Goal: Task Accomplishment & Management: Manage account settings

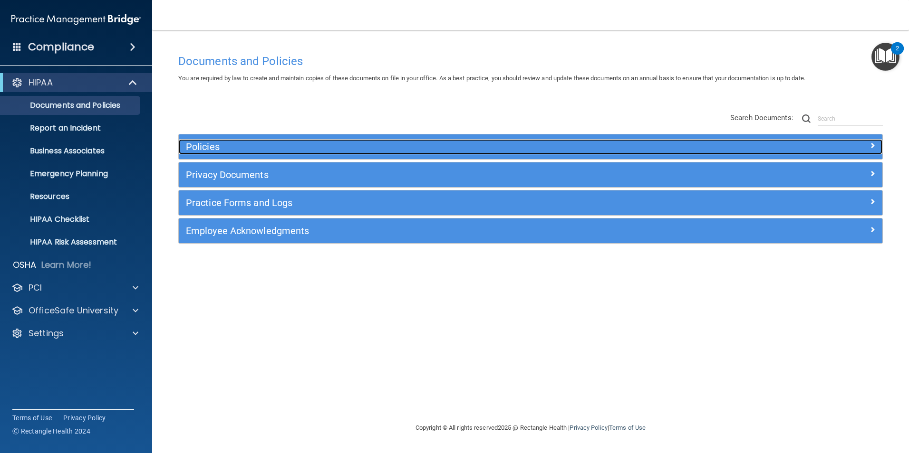
click at [194, 140] on div "Policies" at bounding box center [442, 146] width 527 height 15
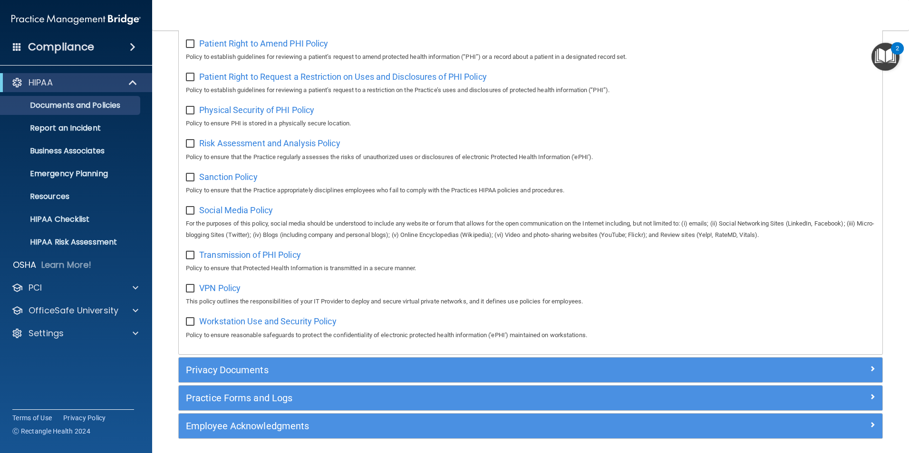
scroll to position [615, 0]
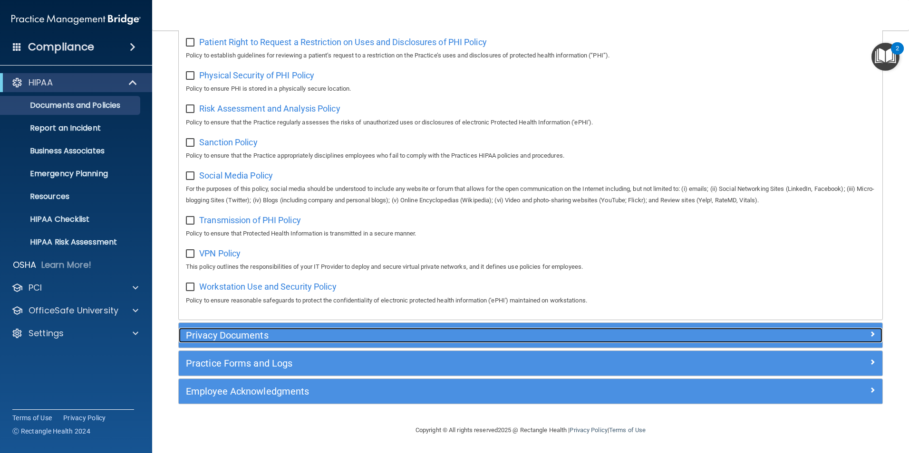
click at [243, 338] on h5 "Privacy Documents" at bounding box center [442, 335] width 513 height 10
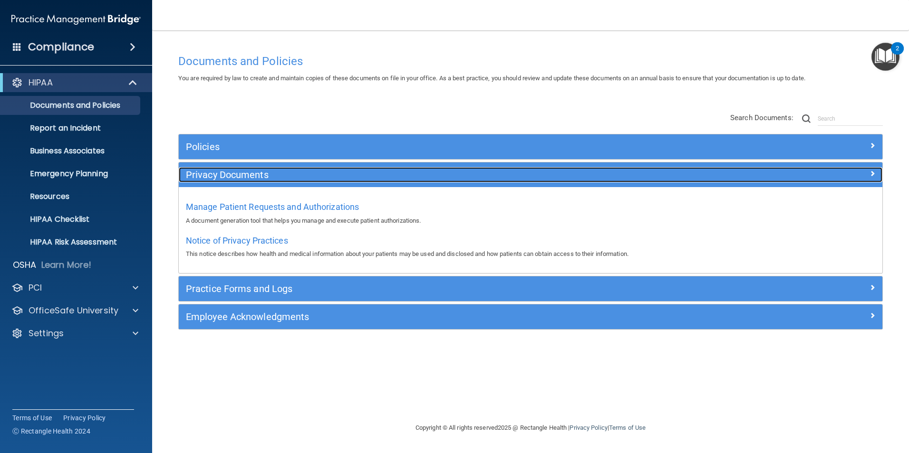
scroll to position [0, 0]
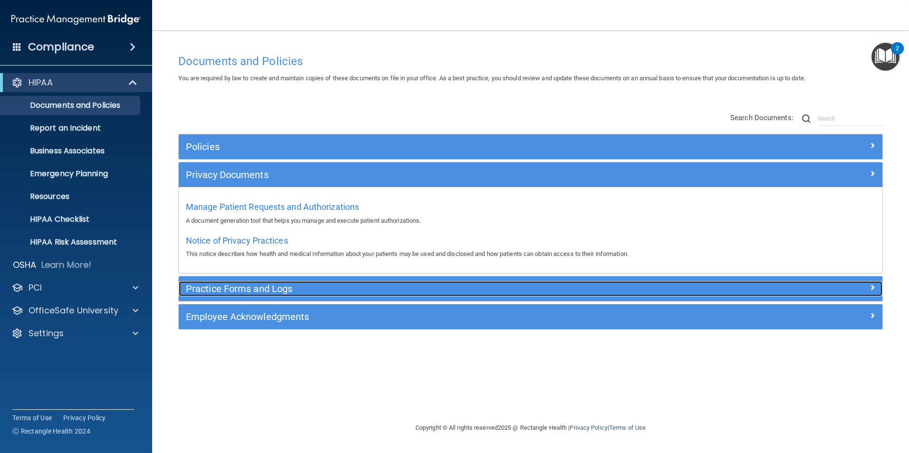
click at [247, 288] on h5 "Practice Forms and Logs" at bounding box center [442, 289] width 513 height 10
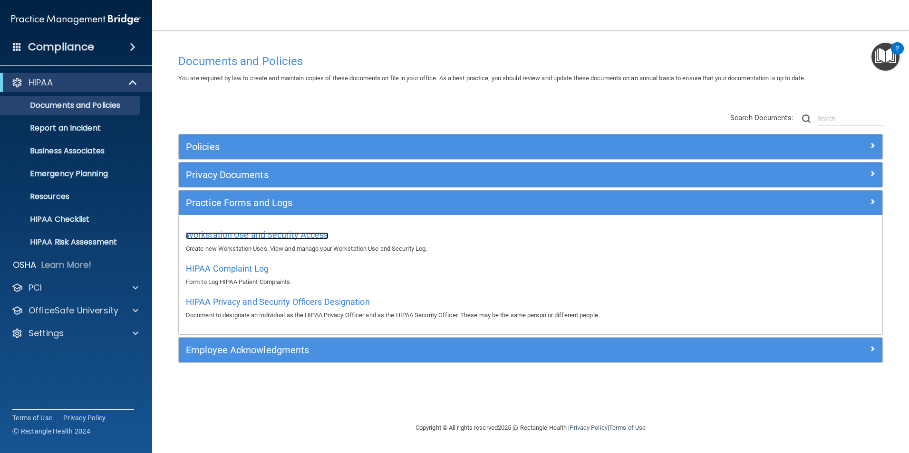
click at [247, 235] on span "Workstation Use and Security Access" at bounding box center [257, 235] width 143 height 10
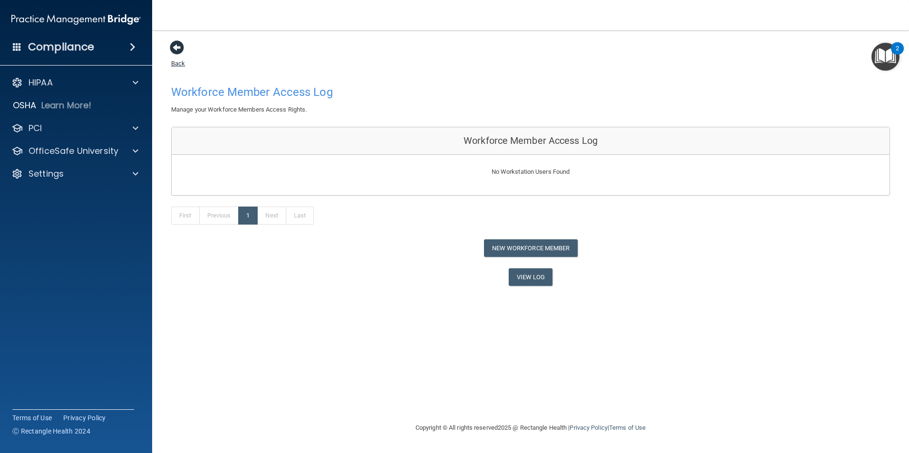
click at [172, 51] on span at bounding box center [177, 47] width 14 height 14
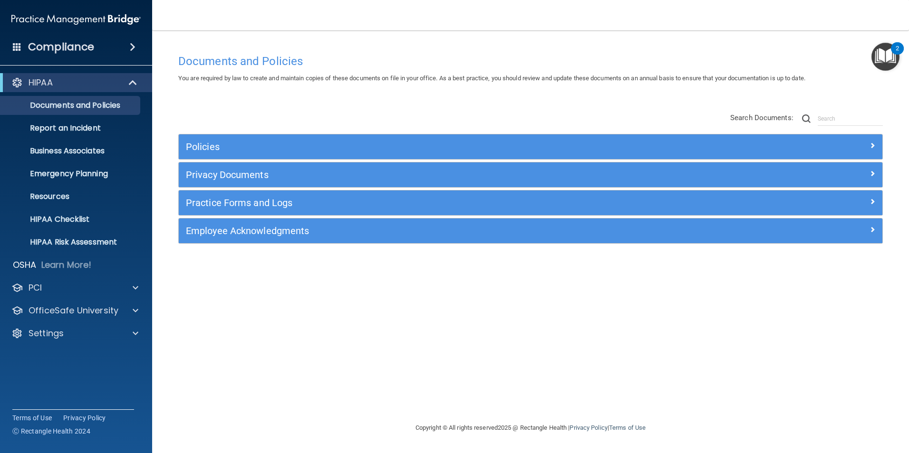
click at [889, 57] on img "Open Resource Center, 2 new notifications" at bounding box center [885, 57] width 28 height 28
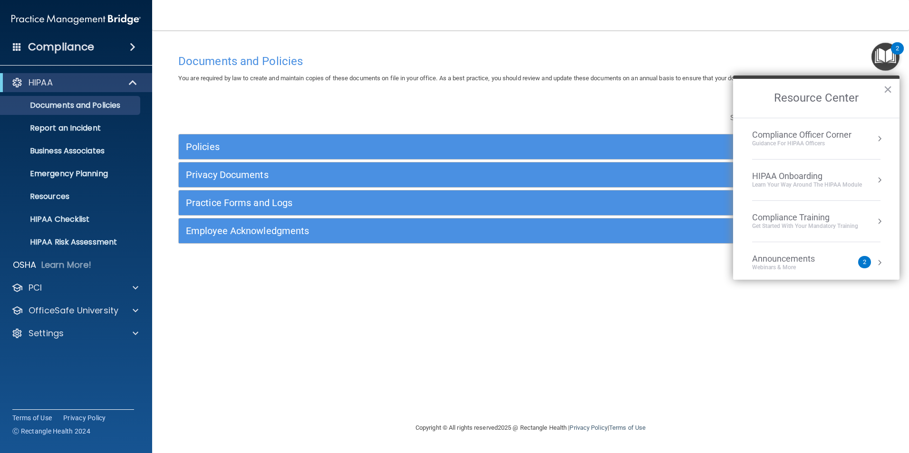
click at [841, 134] on div "Compliance Officer Corner" at bounding box center [801, 135] width 99 height 10
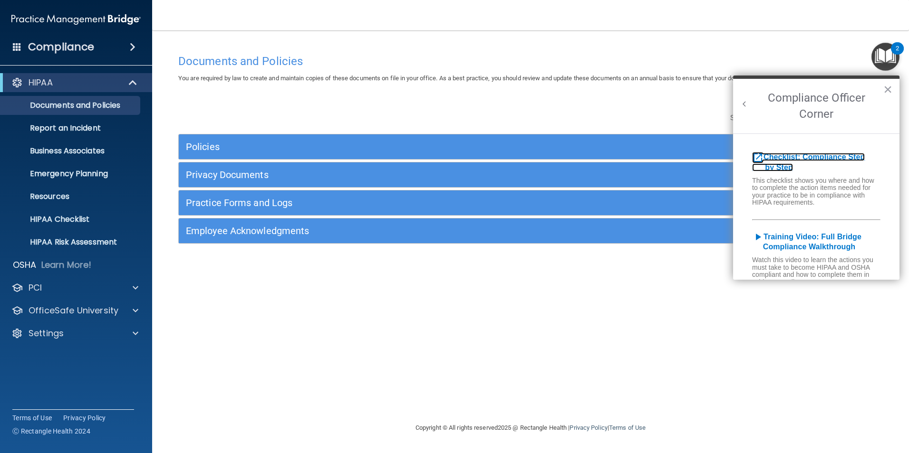
click at [799, 155] on b "Checklist: Compliance Step by Step" at bounding box center [808, 162] width 113 height 19
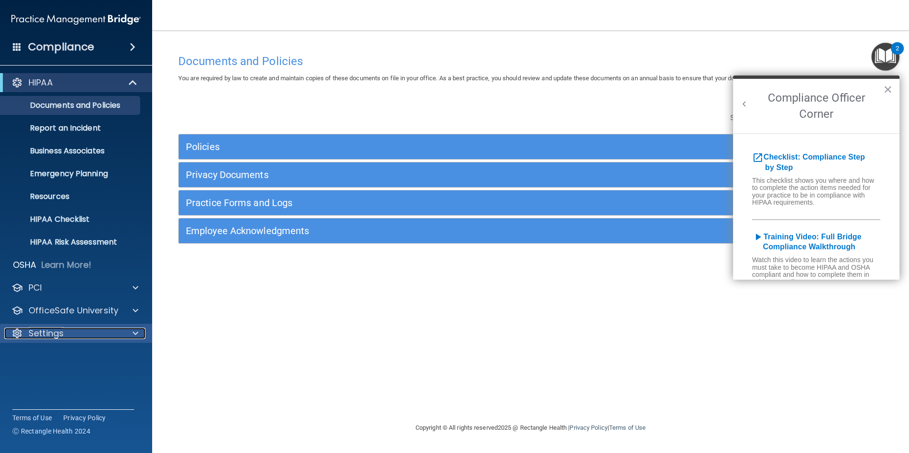
click at [85, 336] on div "Settings" at bounding box center [63, 333] width 118 height 11
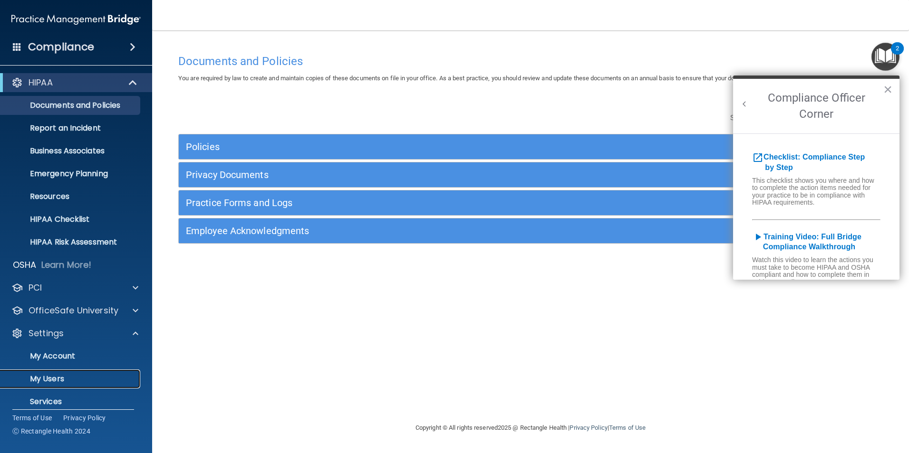
click at [61, 376] on p "My Users" at bounding box center [71, 379] width 130 height 10
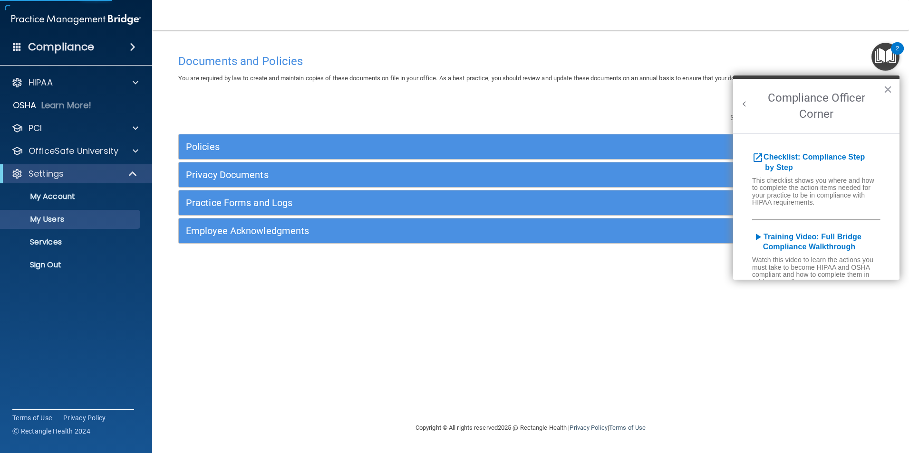
select select "20"
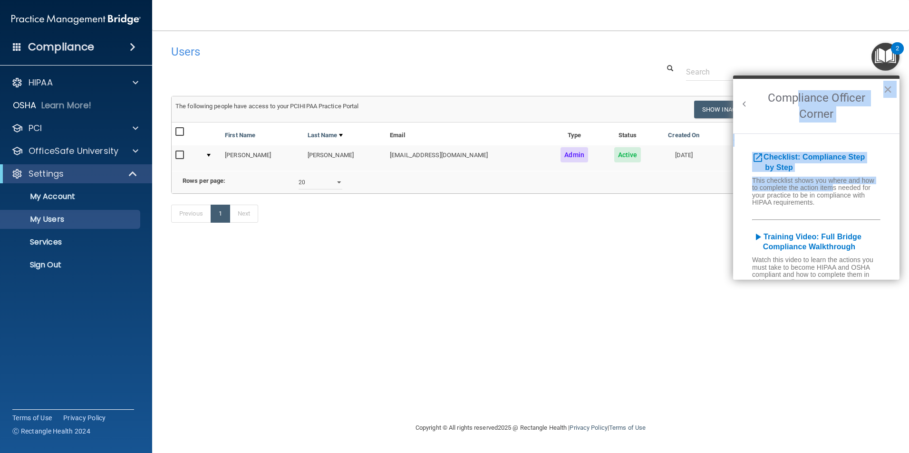
drag, startPoint x: 800, startPoint y: 82, endPoint x: 831, endPoint y: 137, distance: 63.4
click at [831, 137] on div "Compliance Officer Corner × open_in_new Checklist: Compliance Step by Step This…" at bounding box center [816, 178] width 166 height 204
click at [885, 91] on button "×" at bounding box center [887, 89] width 9 height 15
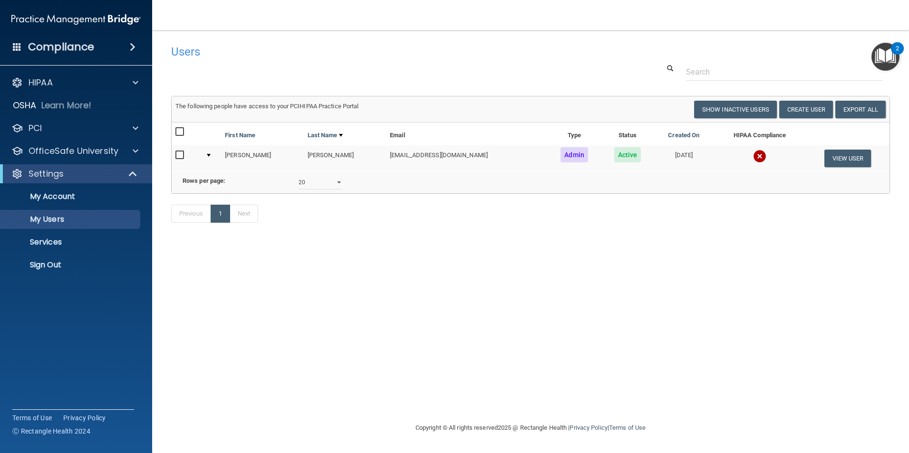
click at [890, 54] on img "Open Resource Center, 2 new notifications" at bounding box center [885, 57] width 28 height 28
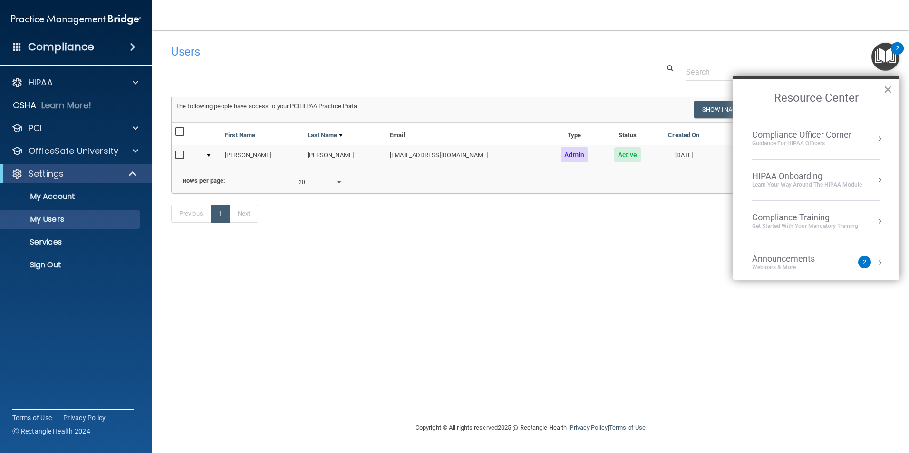
click at [785, 139] on div "Compliance Officer Corner" at bounding box center [801, 135] width 99 height 10
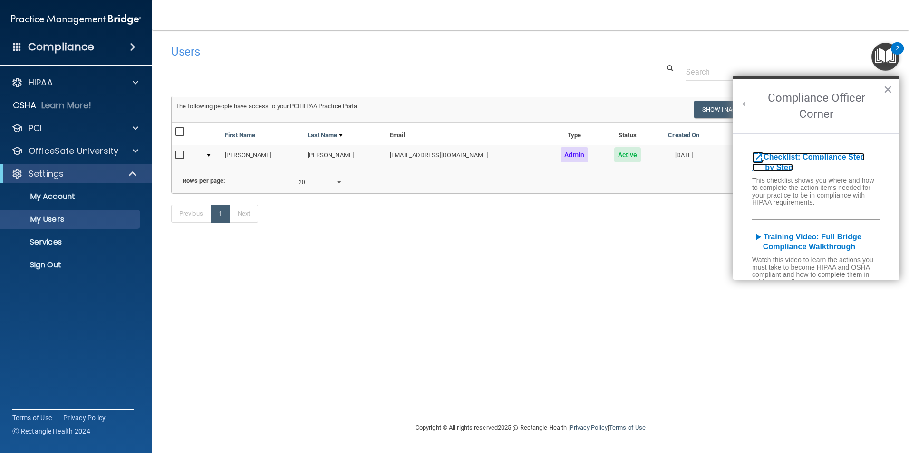
click at [788, 157] on b "Checklist: Compliance Step by Step" at bounding box center [808, 162] width 113 height 19
click at [887, 89] on button "×" at bounding box center [887, 89] width 9 height 15
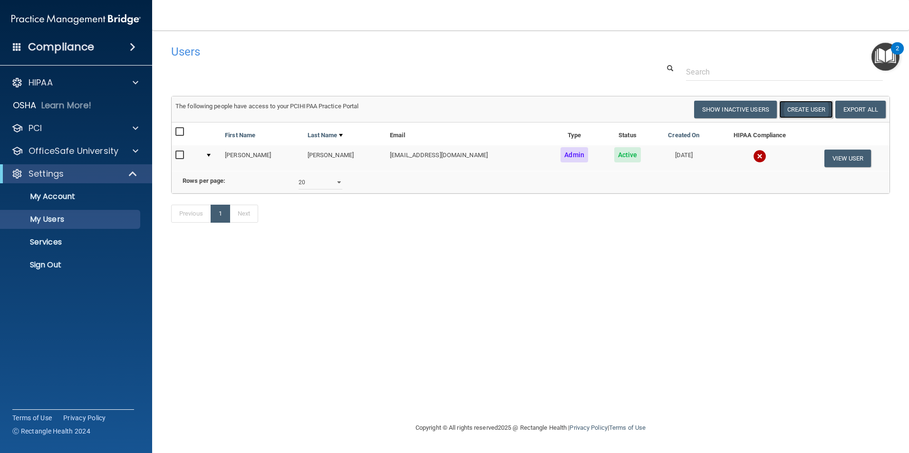
click at [799, 108] on button "Create User" at bounding box center [806, 110] width 54 height 18
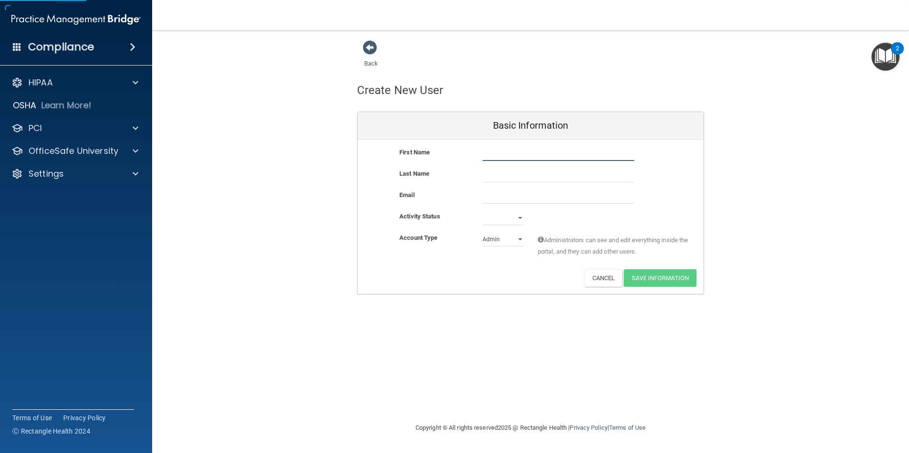
click at [503, 153] on input "text" at bounding box center [558, 154] width 152 height 14
type input "[PERSON_NAME]"
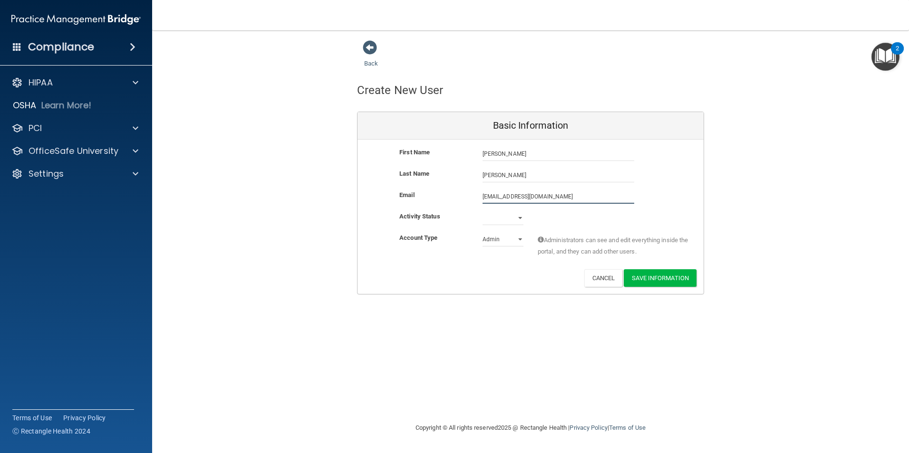
type input "[EMAIL_ADDRESS][DOMAIN_NAME]"
click at [518, 240] on select "Admin Member" at bounding box center [502, 239] width 41 height 14
click at [482, 232] on select "Admin Member" at bounding box center [502, 239] width 41 height 14
click at [650, 277] on button "Save Information" at bounding box center [659, 278] width 73 height 18
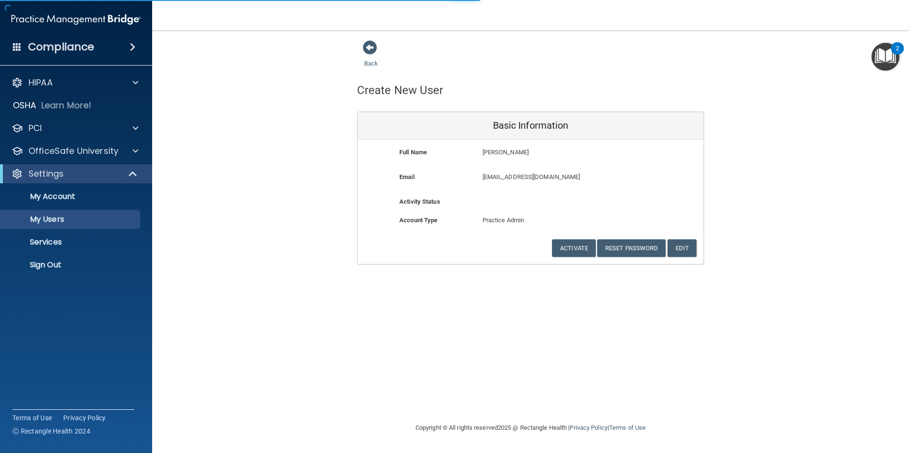
select select "20"
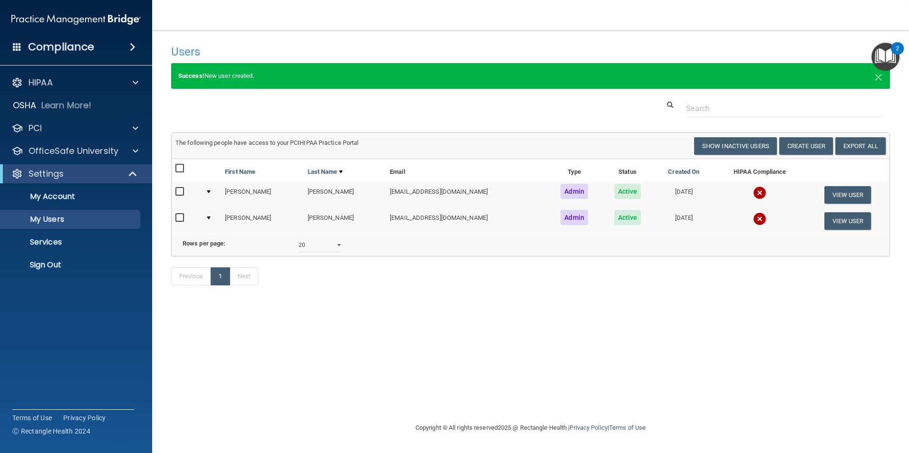
click at [247, 192] on td "[PERSON_NAME]" at bounding box center [262, 195] width 83 height 26
click at [839, 192] on button "View User" at bounding box center [847, 195] width 47 height 18
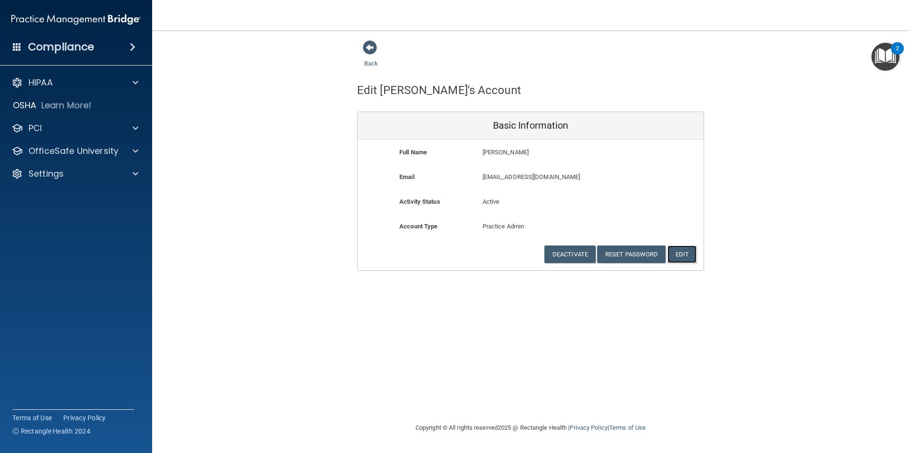
click at [682, 257] on button "Edit" at bounding box center [681, 255] width 29 height 18
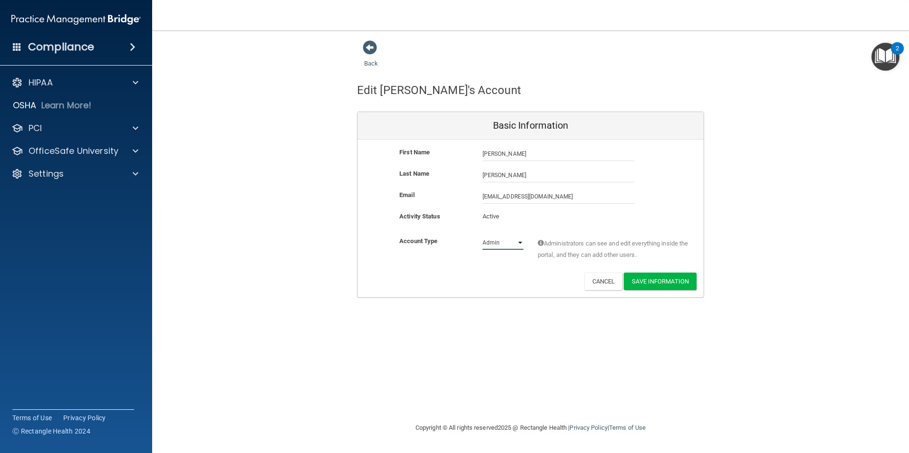
click at [519, 246] on select "Admin Member" at bounding box center [502, 243] width 41 height 14
select select "practice_member"
click at [482, 236] on select "Admin Member" at bounding box center [502, 243] width 41 height 14
click at [658, 283] on button "Save Information" at bounding box center [659, 282] width 73 height 18
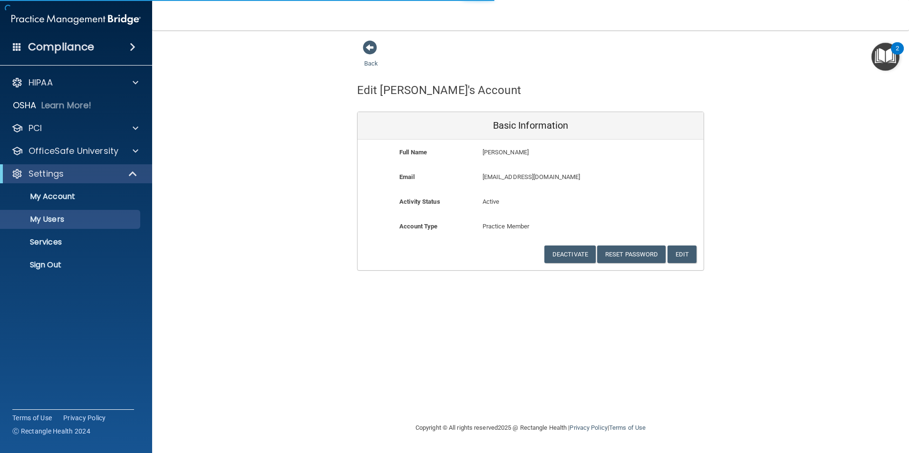
select select "20"
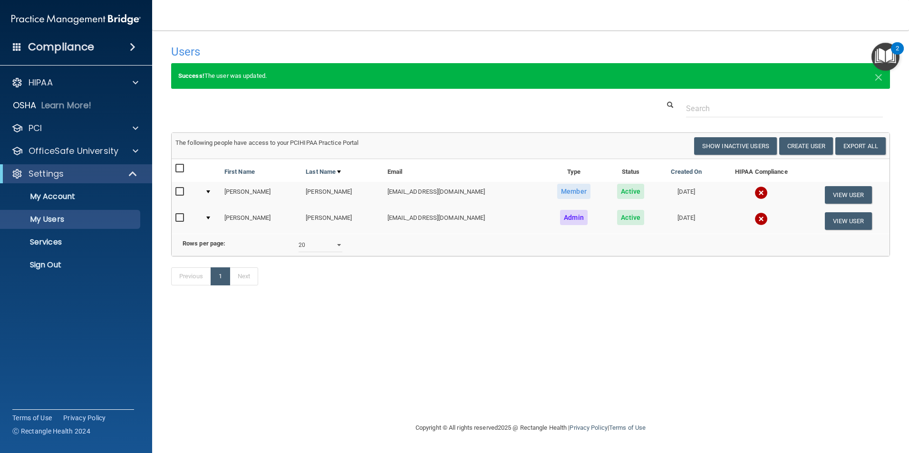
click at [178, 191] on input "checkbox" at bounding box center [180, 192] width 11 height 8
checkbox input "true"
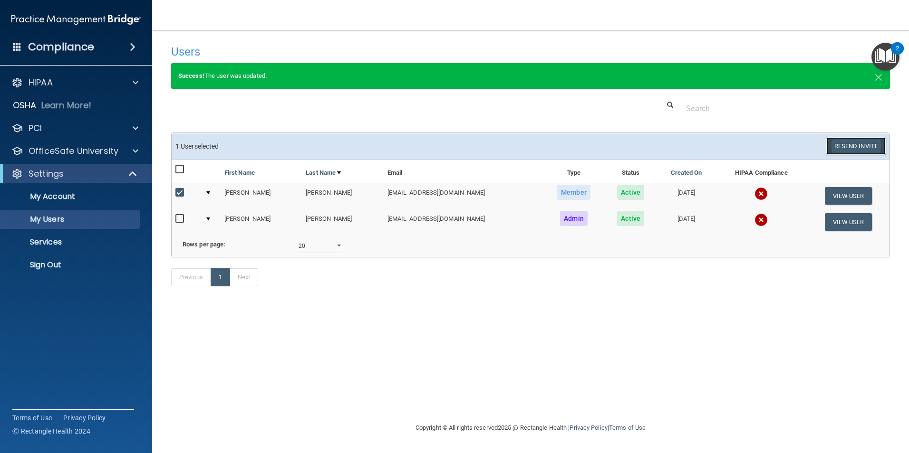
click at [852, 143] on button "Resend Invite" at bounding box center [855, 146] width 59 height 18
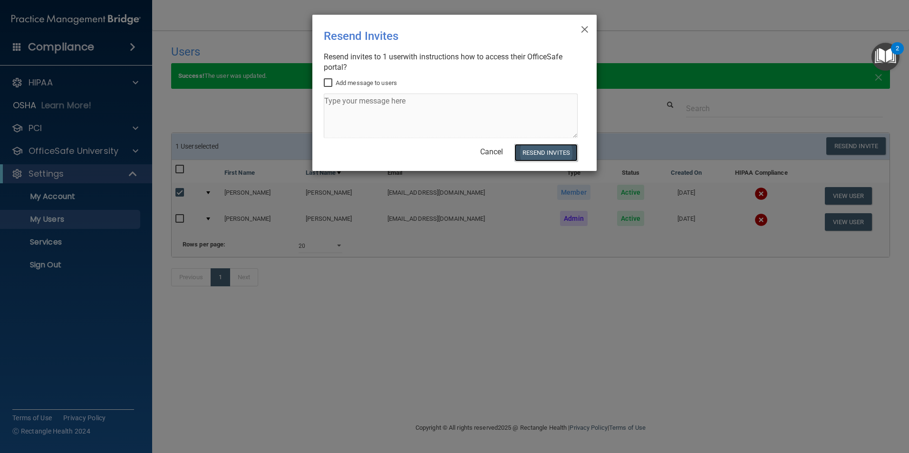
click at [544, 149] on button "Resend Invites" at bounding box center [545, 153] width 63 height 18
click at [326, 82] on input "Add message to users" at bounding box center [329, 83] width 11 height 8
checkbox input "true"
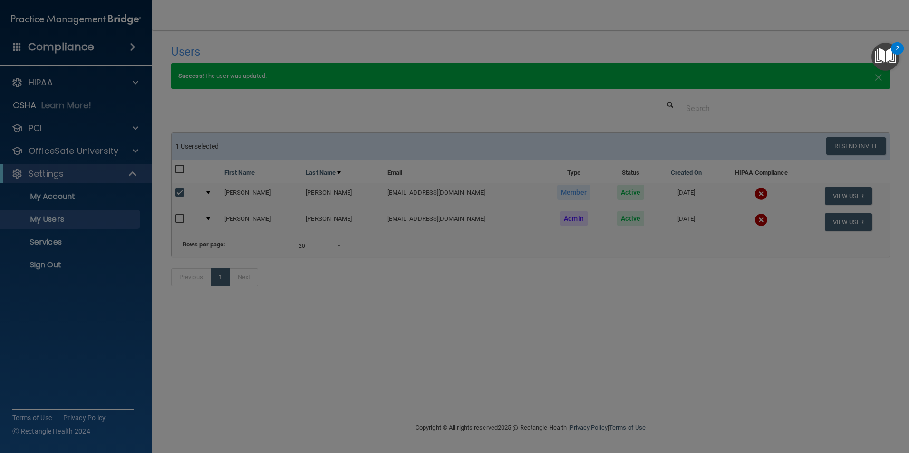
click at [353, 115] on body "Compliance HIPAA Documents and Policies Report an Incident Business Associates …" at bounding box center [454, 226] width 909 height 453
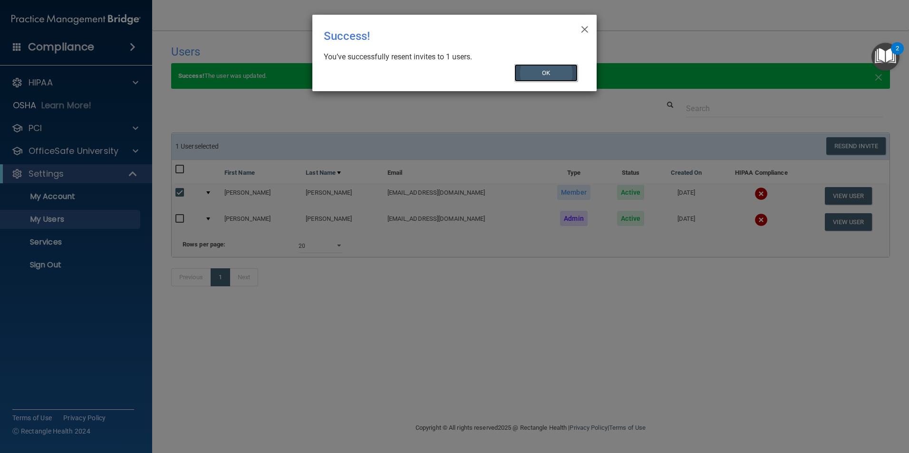
click at [551, 78] on button "OK" at bounding box center [546, 73] width 64 height 18
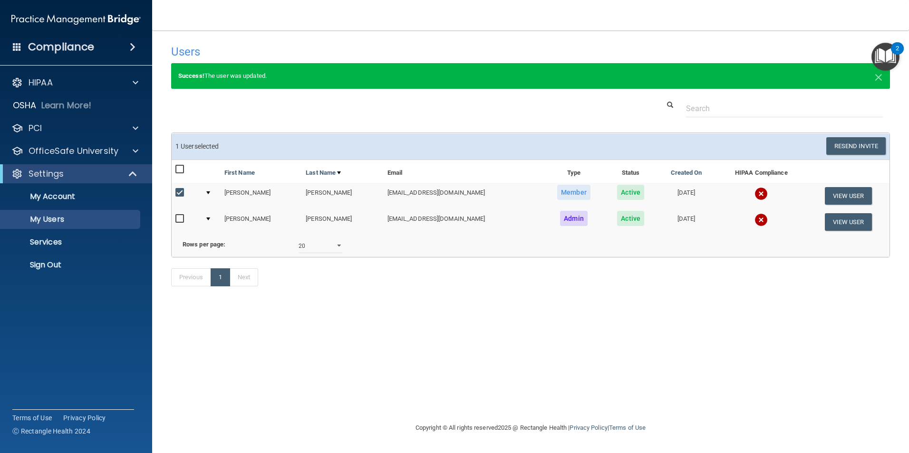
click at [179, 194] on input "checkbox" at bounding box center [180, 193] width 11 height 8
checkbox input "false"
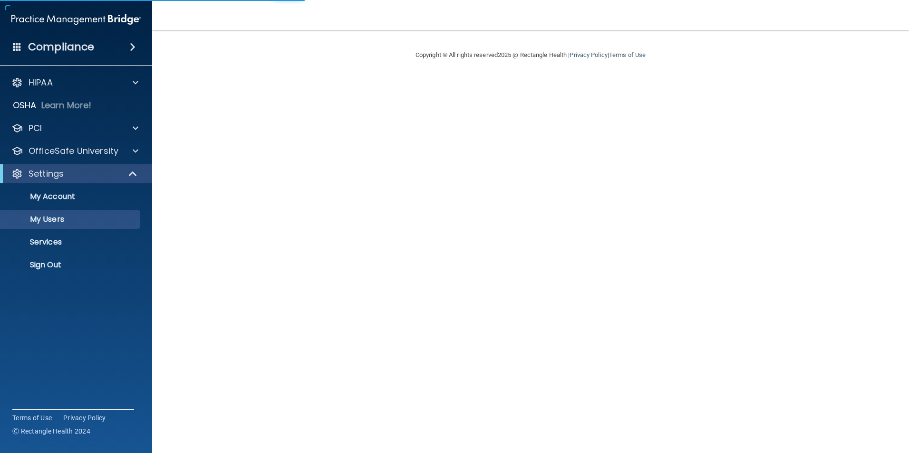
select select "20"
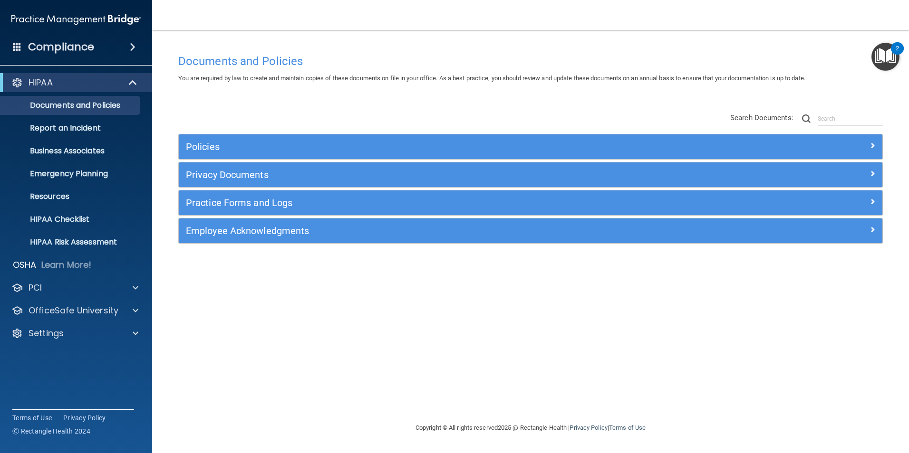
click at [26, 46] on div "Compliance" at bounding box center [76, 47] width 152 height 21
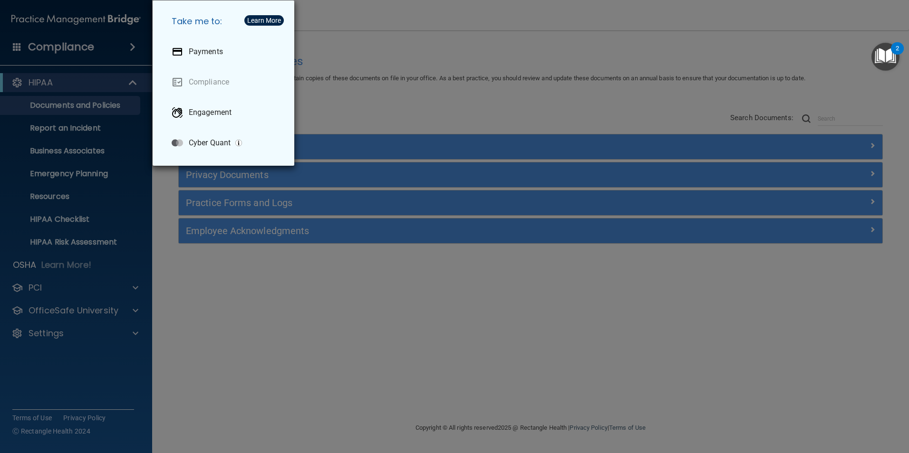
click at [242, 311] on div "Take me to: Payments Compliance Engagement Cyber Quant" at bounding box center [454, 226] width 909 height 453
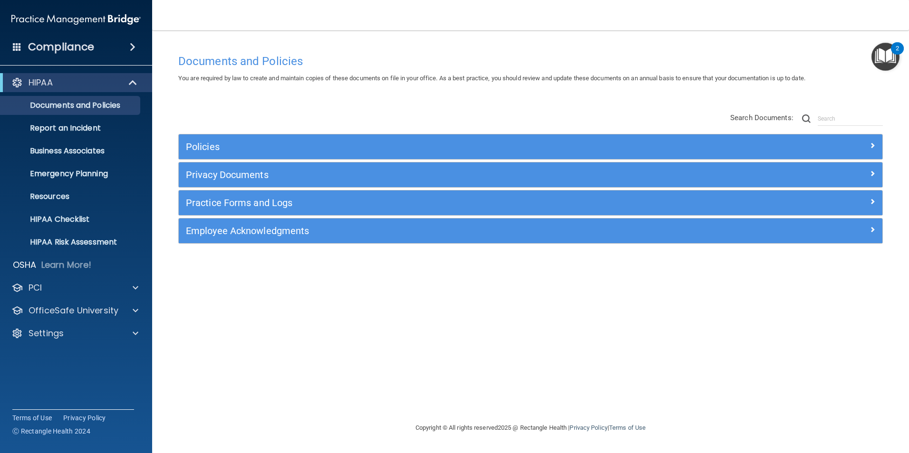
click at [77, 42] on h4 "Compliance" at bounding box center [61, 46] width 66 height 13
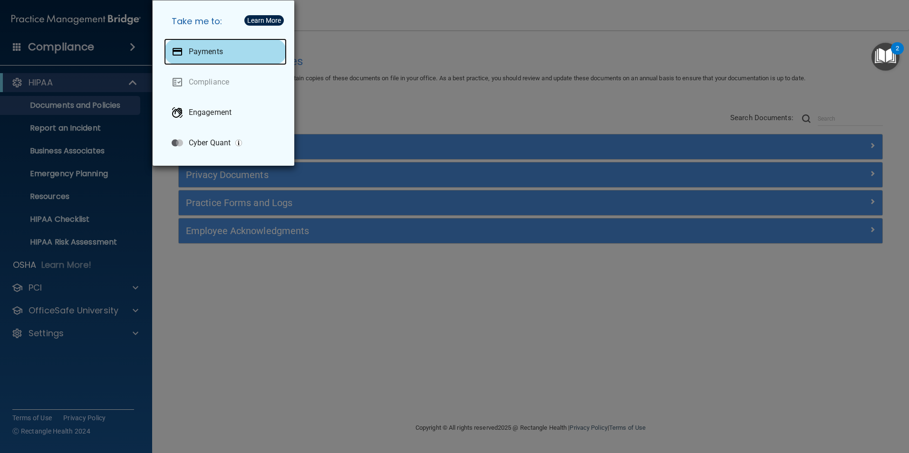
click at [219, 50] on p "Payments" at bounding box center [206, 52] width 34 height 10
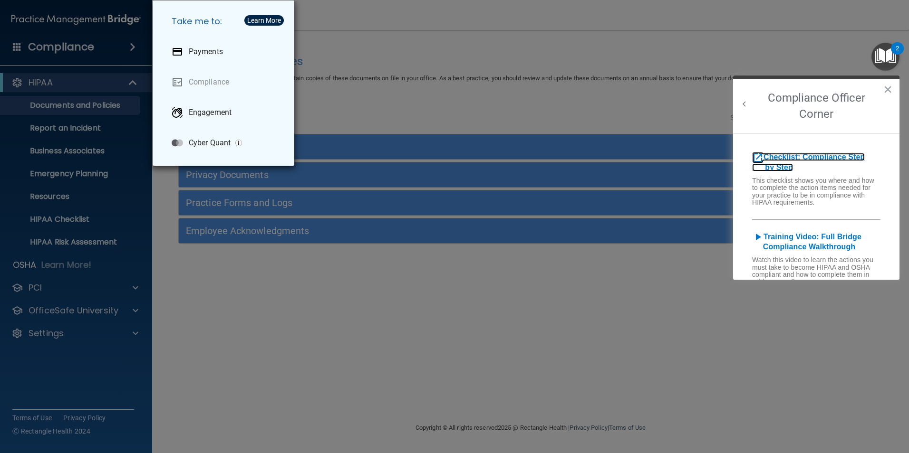
click at [777, 156] on b "Checklist: Compliance Step by Step" at bounding box center [808, 162] width 113 height 19
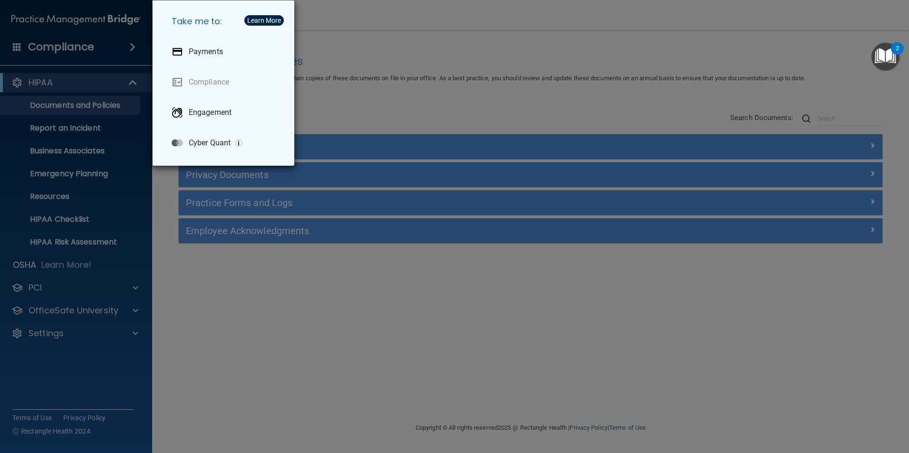
click at [450, 110] on div "Take me to: Payments Compliance Engagement Cyber Quant" at bounding box center [454, 226] width 909 height 453
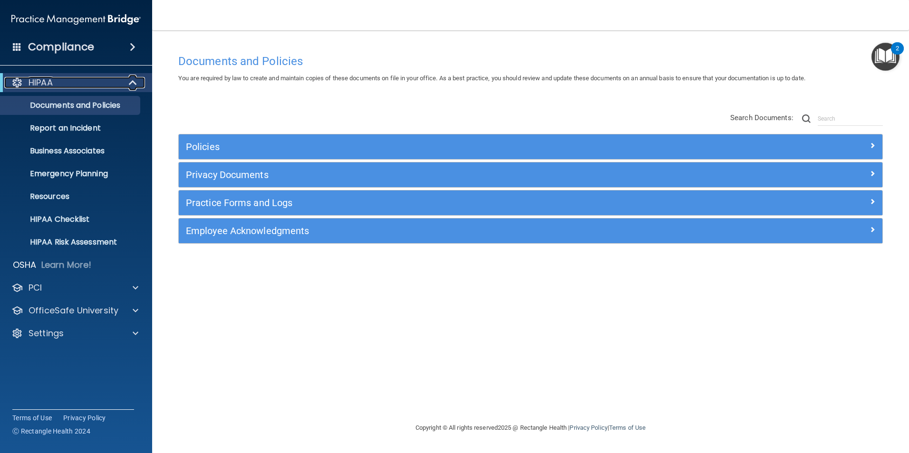
click at [41, 84] on p "HIPAA" at bounding box center [41, 82] width 24 height 11
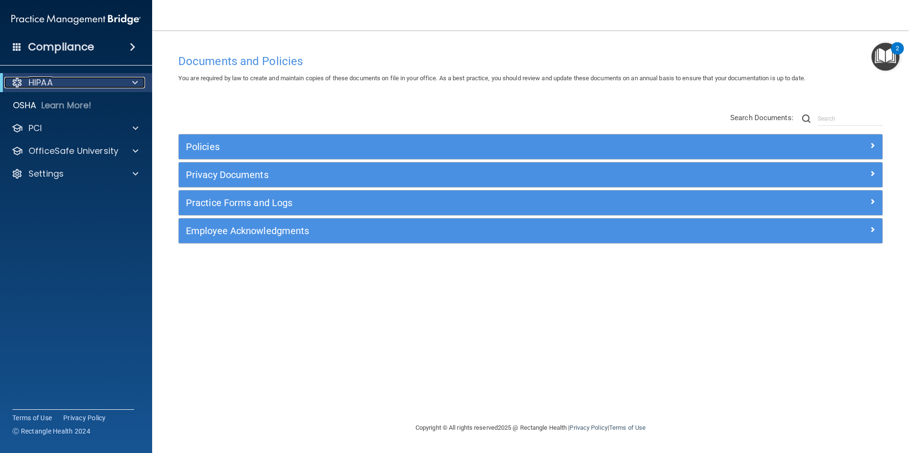
click at [41, 84] on p "HIPAA" at bounding box center [41, 82] width 24 height 11
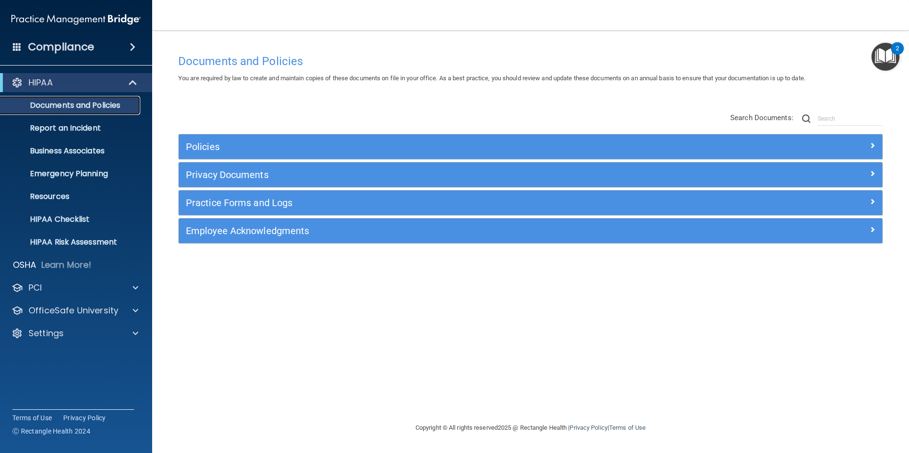
click at [63, 109] on p "Documents and Policies" at bounding box center [71, 106] width 130 height 10
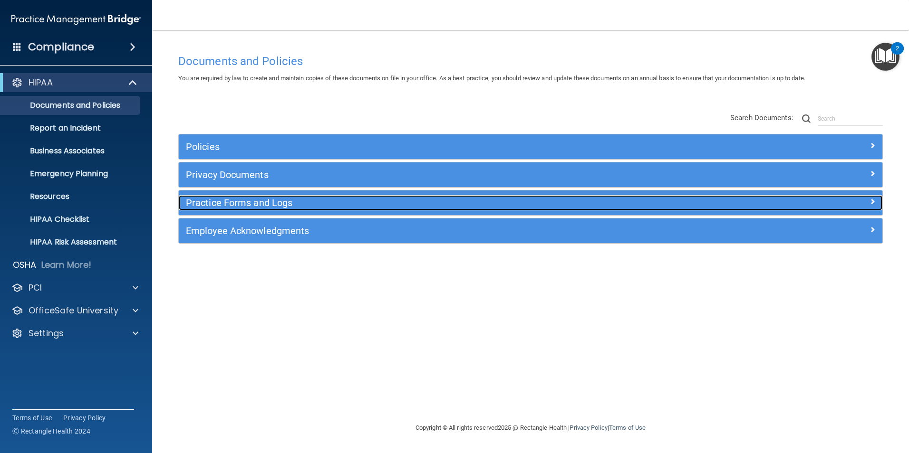
click at [230, 205] on h5 "Practice Forms and Logs" at bounding box center [442, 203] width 513 height 10
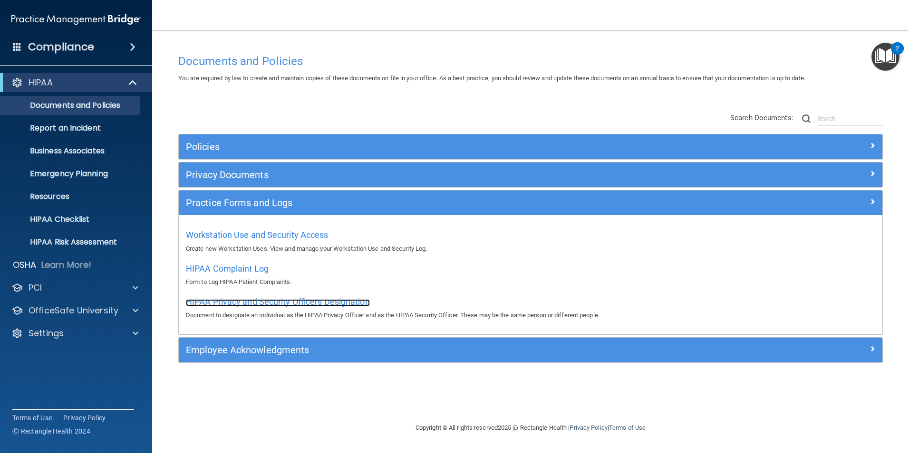
click at [238, 300] on span "HIPAA Privacy and Security Officers Designation" at bounding box center [278, 302] width 184 height 10
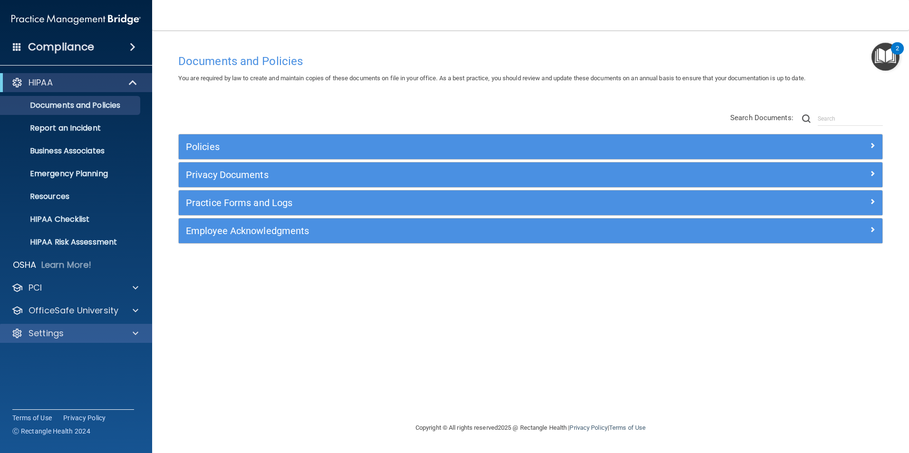
click at [127, 327] on div "Settings" at bounding box center [76, 333] width 153 height 19
click at [136, 330] on span at bounding box center [136, 333] width 6 height 11
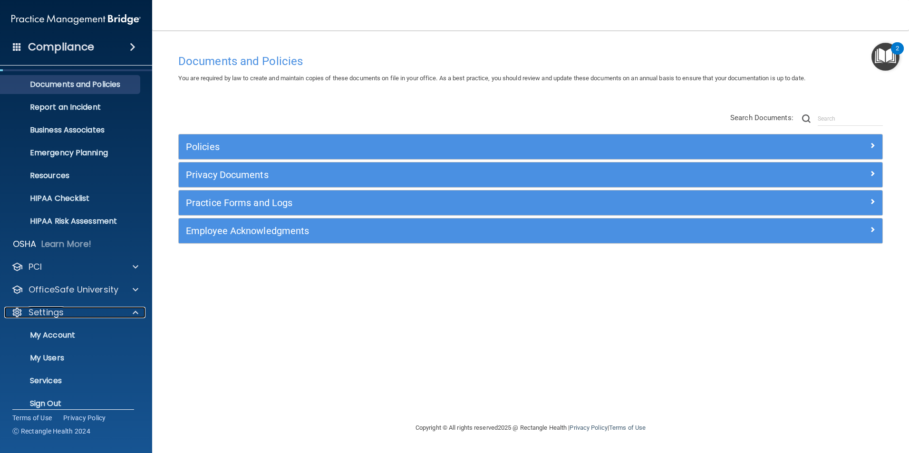
scroll to position [32, 0]
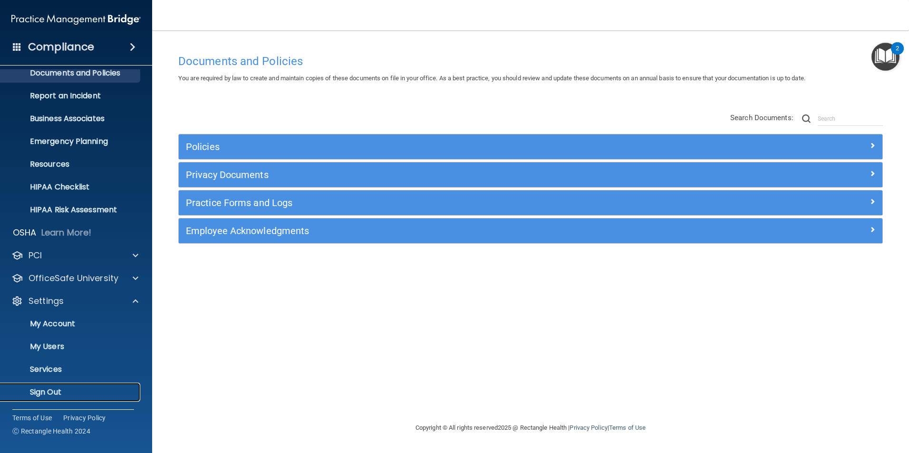
click at [47, 390] on p "Sign Out" at bounding box center [71, 393] width 130 height 10
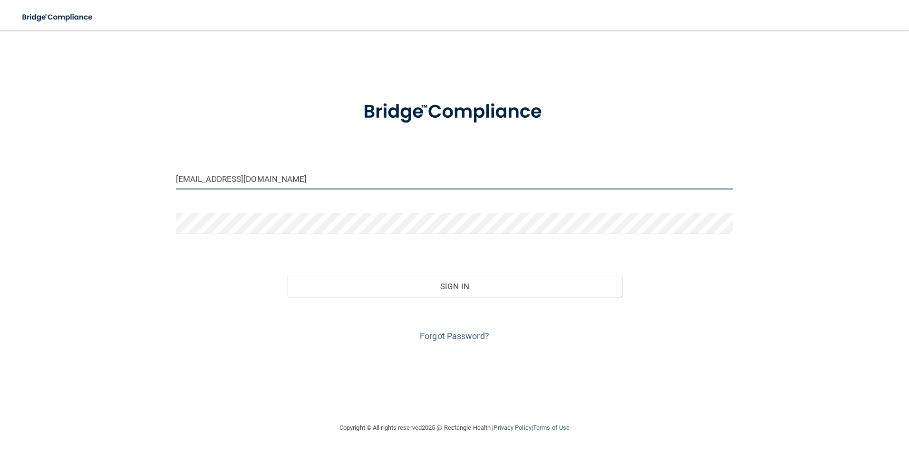
click at [283, 182] on input "[EMAIL_ADDRESS][DOMAIN_NAME]" at bounding box center [454, 178] width 557 height 21
drag, startPoint x: 144, startPoint y: 183, endPoint x: 80, endPoint y: 183, distance: 63.2
click at [80, 183] on div "dstriebeldds@aol.com Invalid email/password. You don't have permission to acces…" at bounding box center [454, 226] width 871 height 373
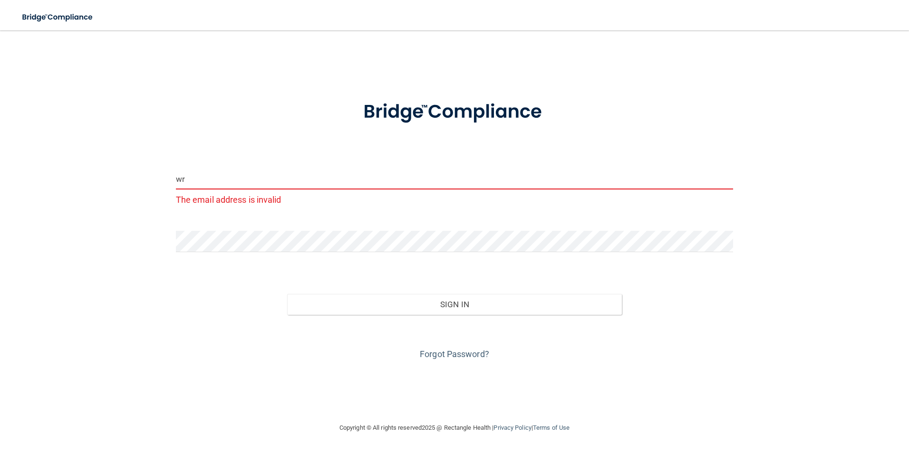
type input "wrmarsh70@gmail.com"
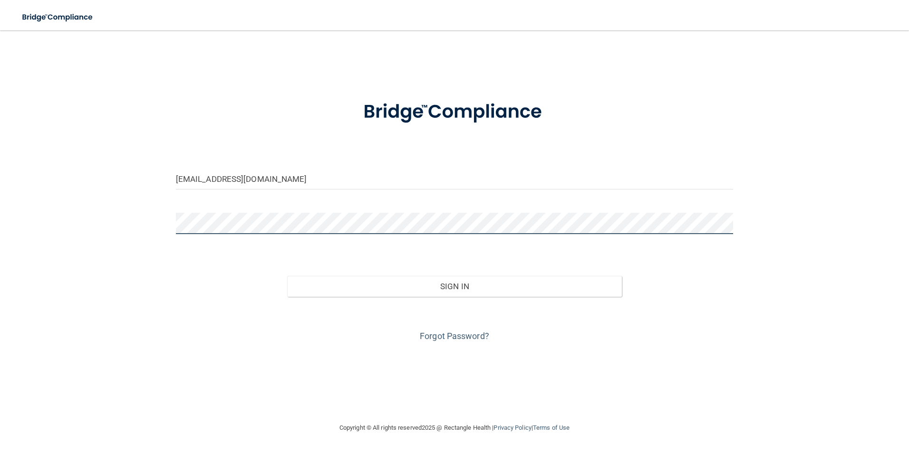
click at [0, 235] on html "Toggle navigation David Striebel dstriebeldds@aol.com Manage My Enterprise Davi…" at bounding box center [454, 226] width 909 height 453
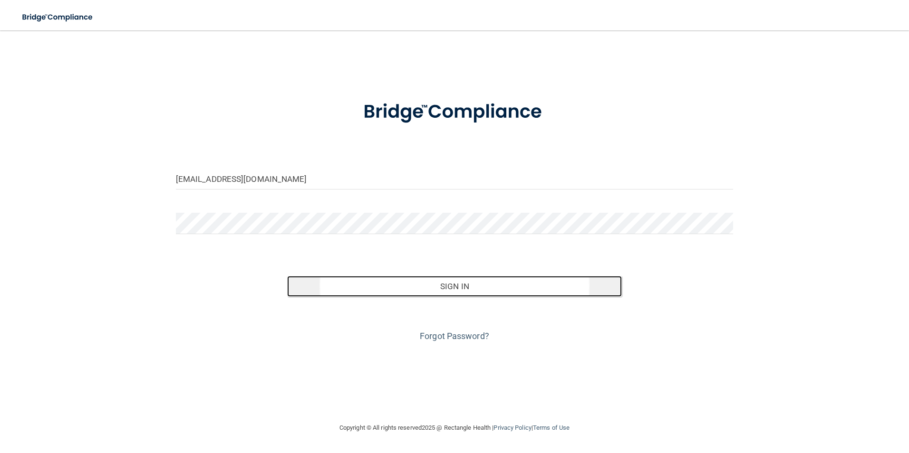
click at [442, 287] on button "Sign In" at bounding box center [454, 286] width 335 height 21
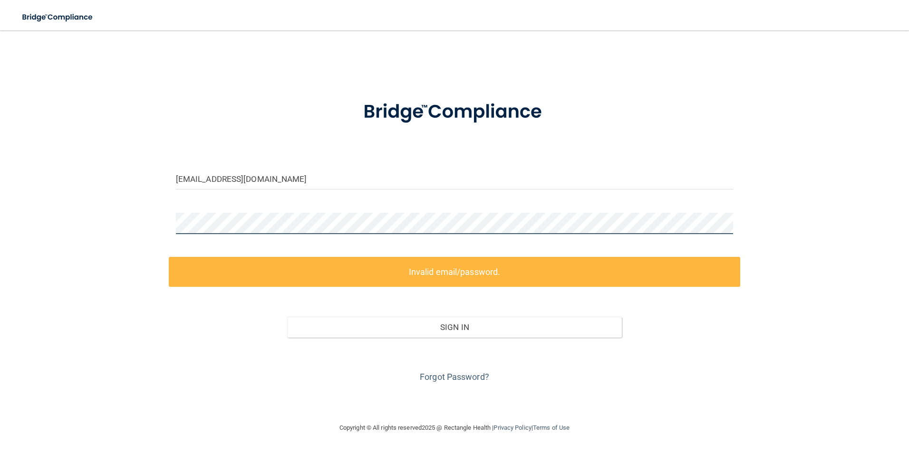
click at [0, 258] on html "Toggle navigation David Striebel dstriebeldds@aol.com Manage My Enterprise Davi…" at bounding box center [454, 226] width 909 height 453
click at [86, 226] on div "wrmarsh70@gmail.com Invalid email/password. You don't have permission to access…" at bounding box center [454, 226] width 871 height 373
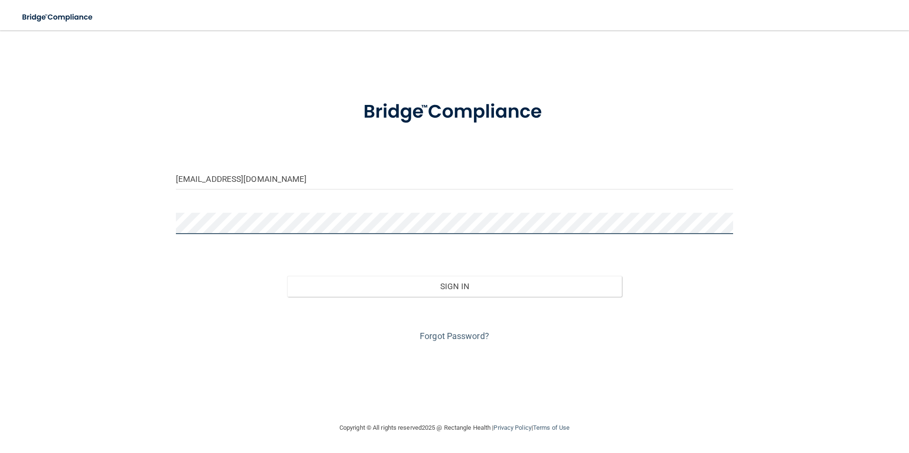
click at [287, 276] on button "Sign In" at bounding box center [454, 286] width 335 height 21
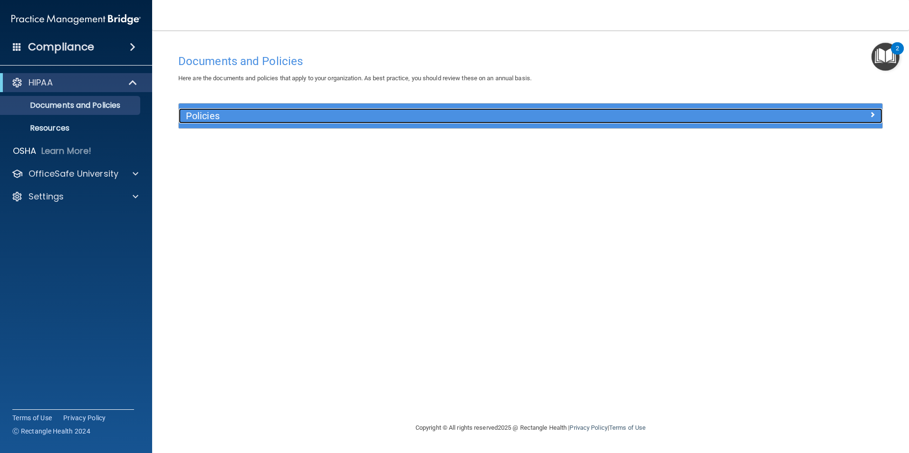
click at [258, 111] on h5 "Policies" at bounding box center [442, 116] width 513 height 10
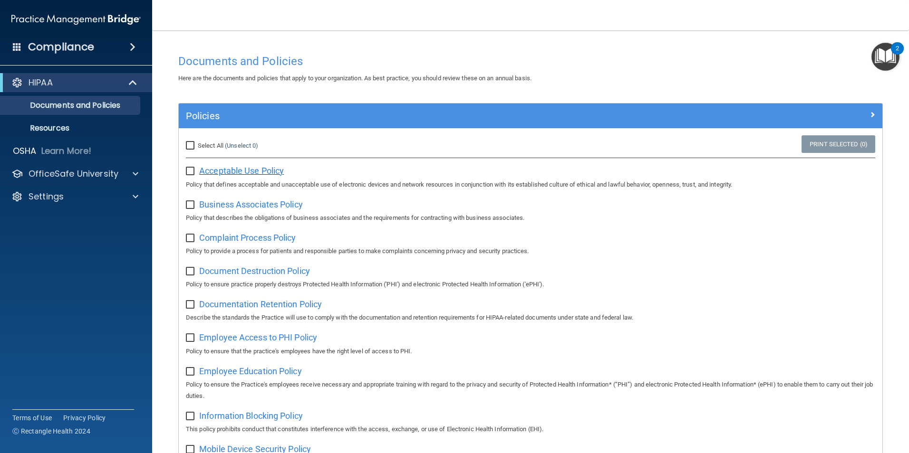
click at [238, 172] on span "Acceptable Use Policy" at bounding box center [241, 171] width 85 height 10
click at [253, 203] on span "Business Associates Policy" at bounding box center [251, 205] width 104 height 10
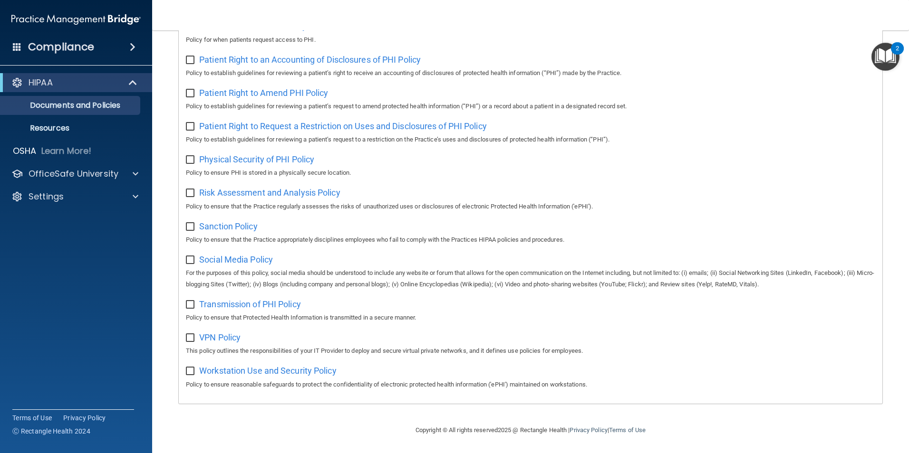
scroll to position [500, 0]
click at [50, 127] on p "Resources" at bounding box center [71, 129] width 130 height 10
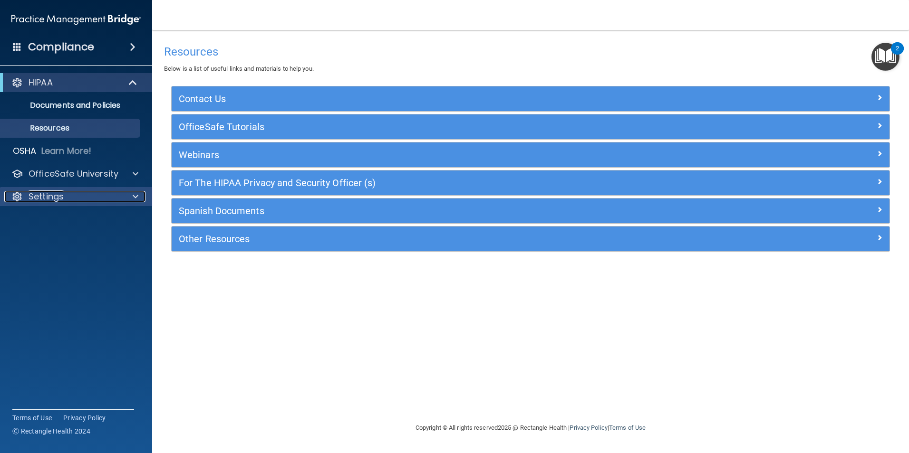
click at [38, 191] on p "Settings" at bounding box center [46, 196] width 35 height 11
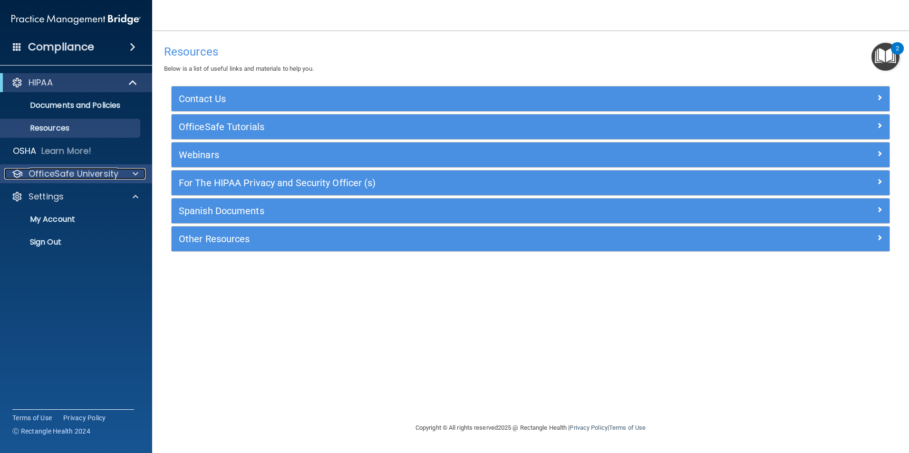
click at [57, 175] on p "OfficeSafe University" at bounding box center [74, 173] width 90 height 11
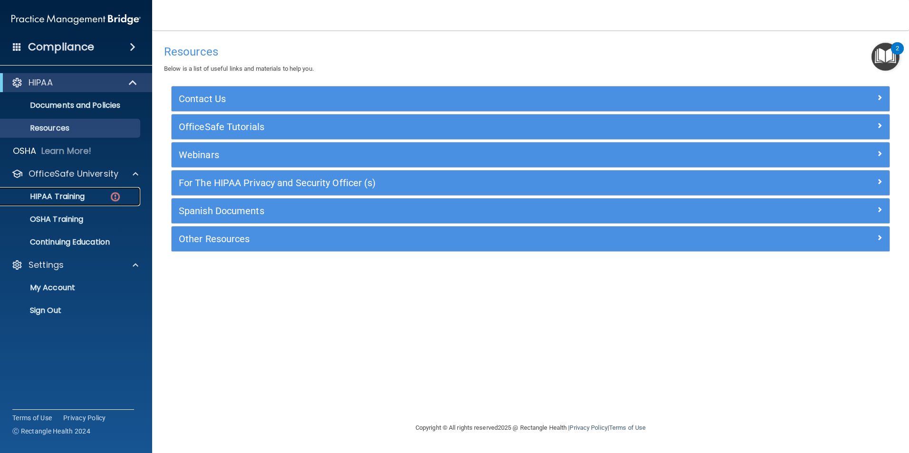
click at [55, 195] on p "HIPAA Training" at bounding box center [45, 197] width 78 height 10
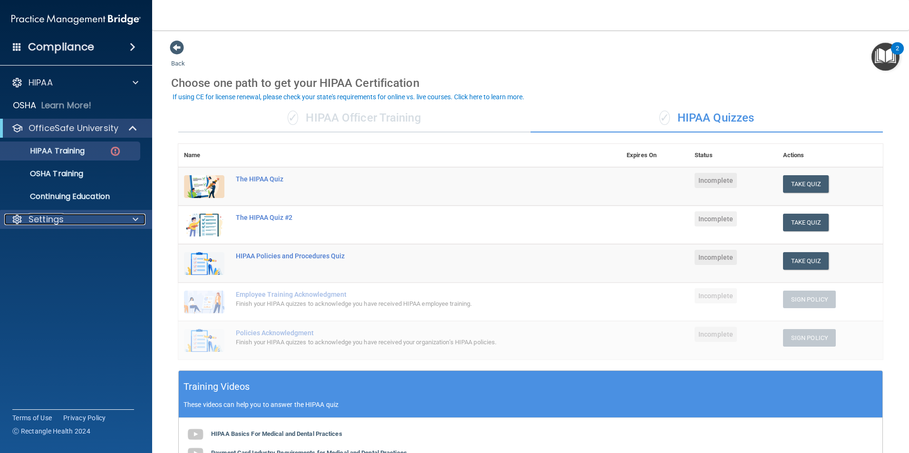
click at [81, 219] on div "Settings" at bounding box center [63, 219] width 118 height 11
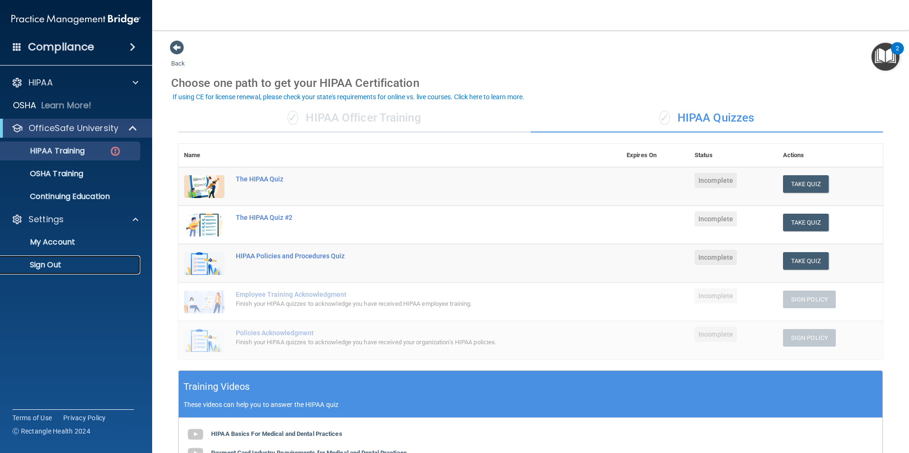
click at [56, 265] on p "Sign Out" at bounding box center [71, 265] width 130 height 10
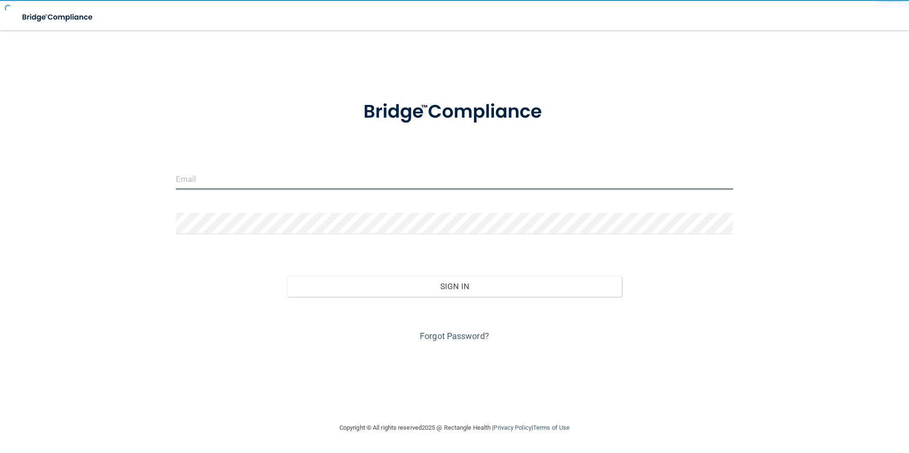
type input "[EMAIL_ADDRESS][DOMAIN_NAME]"
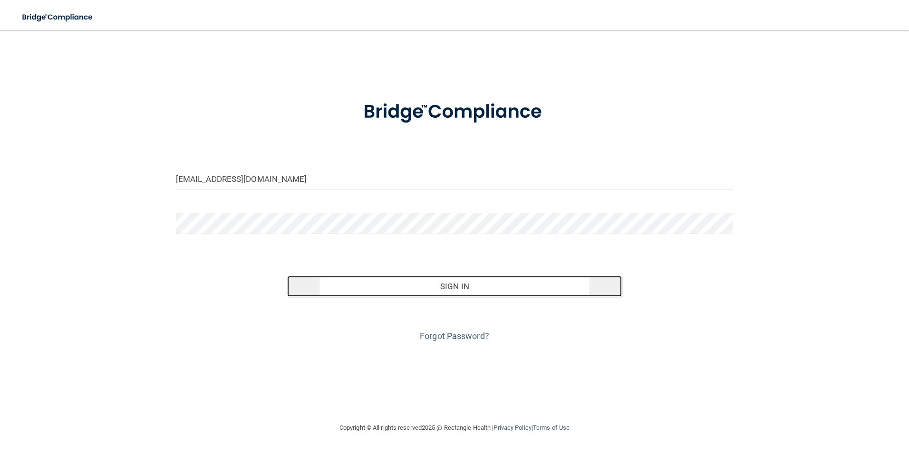
click at [465, 288] on button "Sign In" at bounding box center [454, 286] width 335 height 21
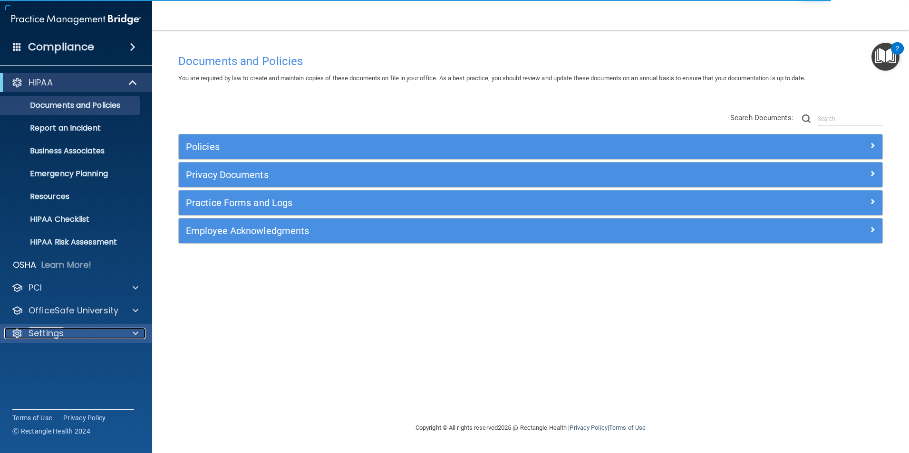
click at [135, 329] on span at bounding box center [136, 333] width 6 height 11
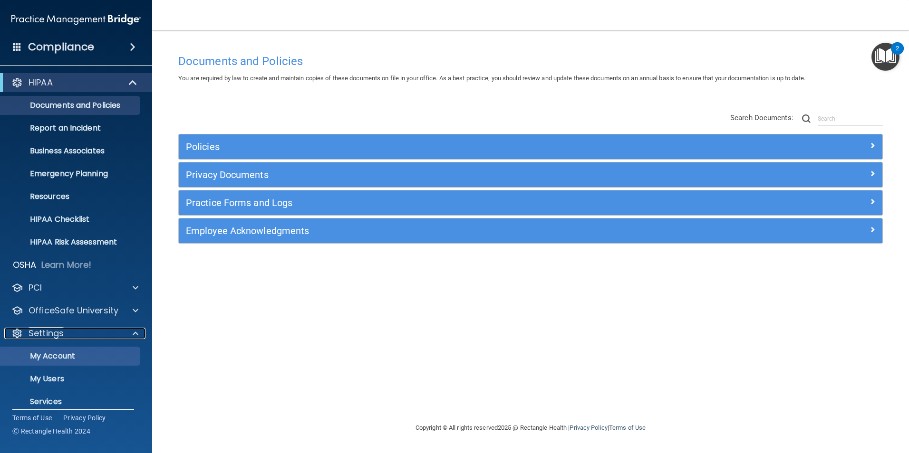
scroll to position [32, 0]
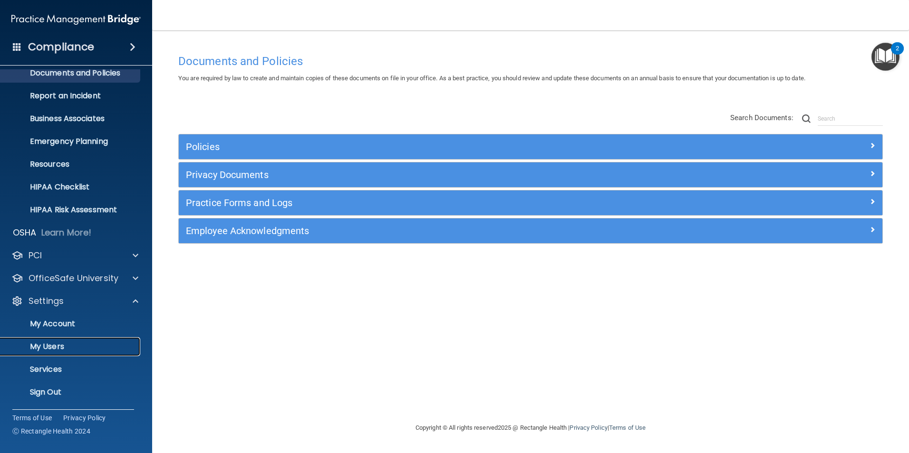
click at [54, 342] on p "My Users" at bounding box center [71, 347] width 130 height 10
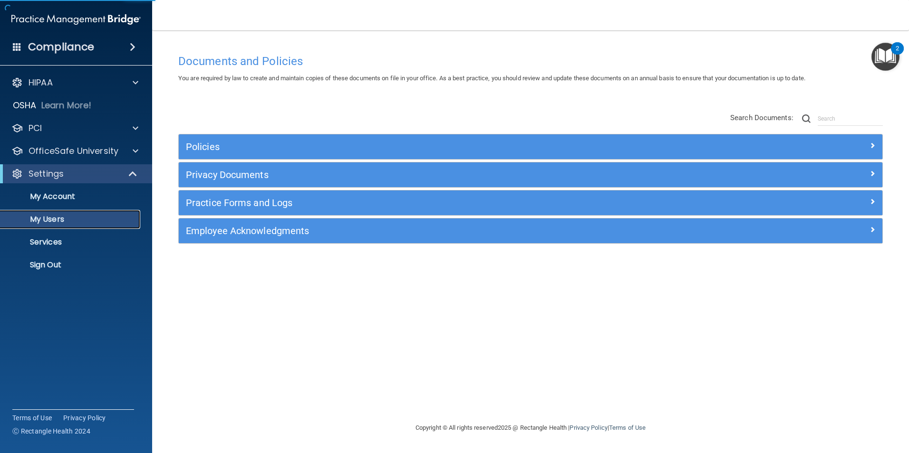
select select "20"
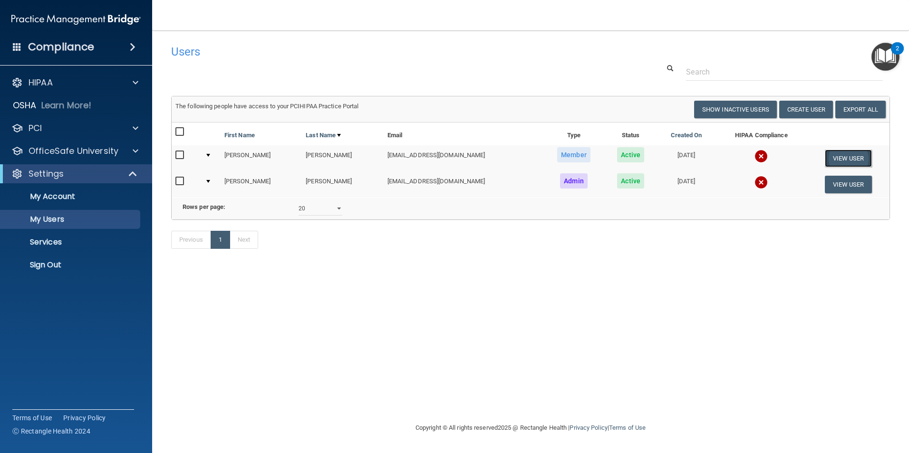
click at [850, 155] on button "View User" at bounding box center [847, 159] width 47 height 18
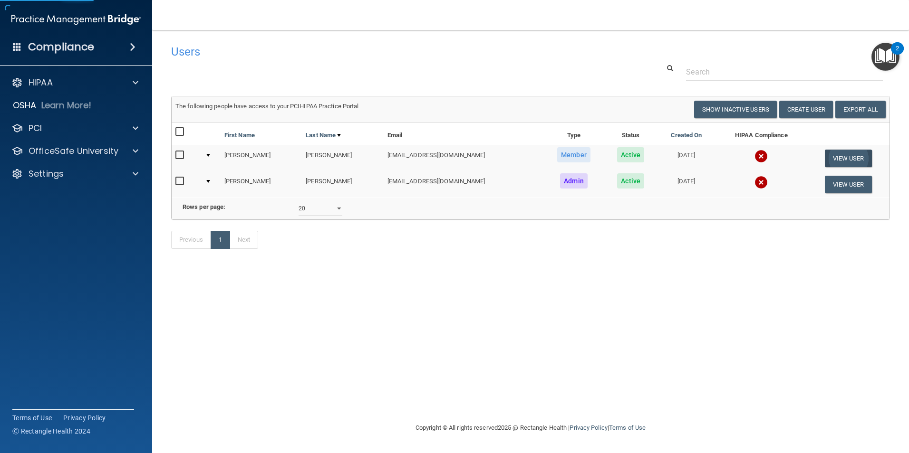
select select "practice_member"
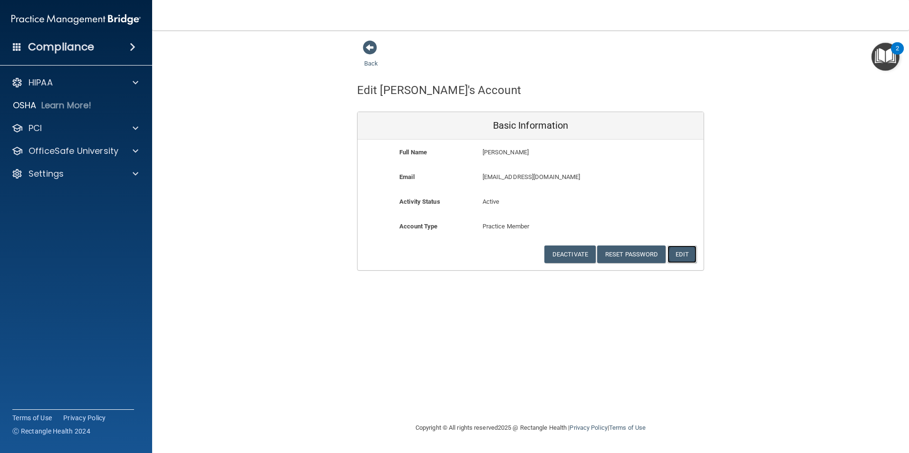
click at [689, 254] on button "Edit" at bounding box center [681, 255] width 29 height 18
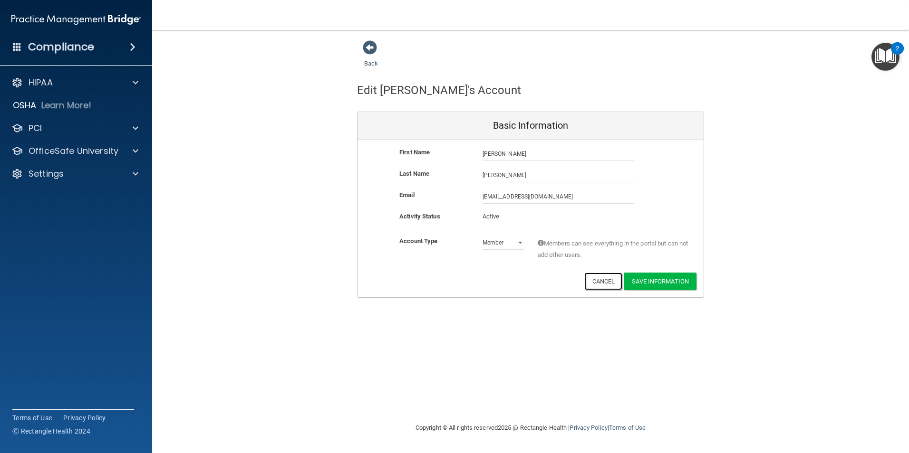
click at [603, 282] on button "Cancel" at bounding box center [603, 282] width 38 height 18
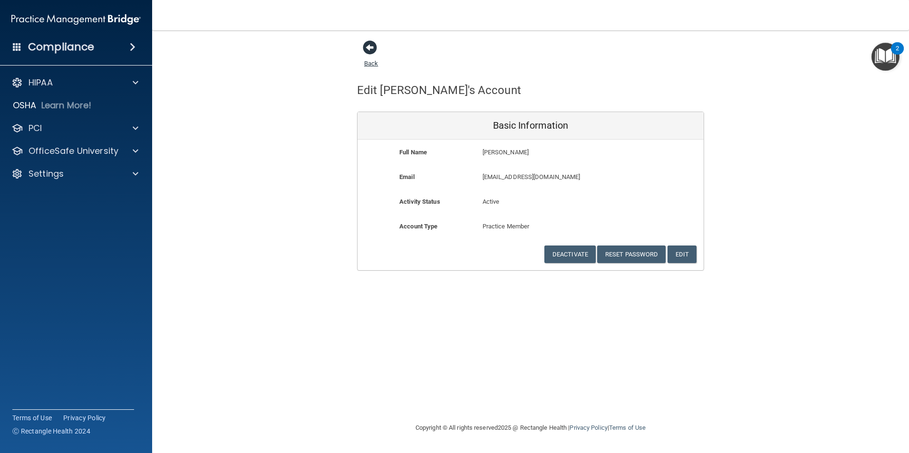
click at [372, 52] on span at bounding box center [370, 47] width 14 height 14
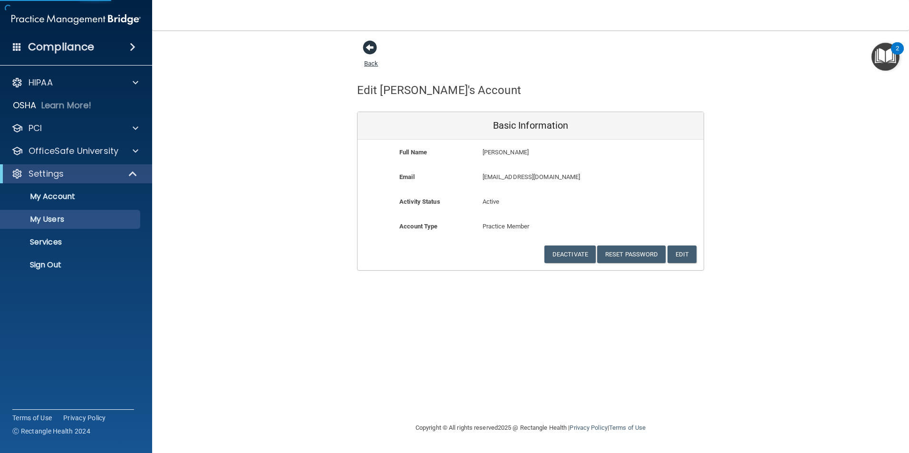
select select "20"
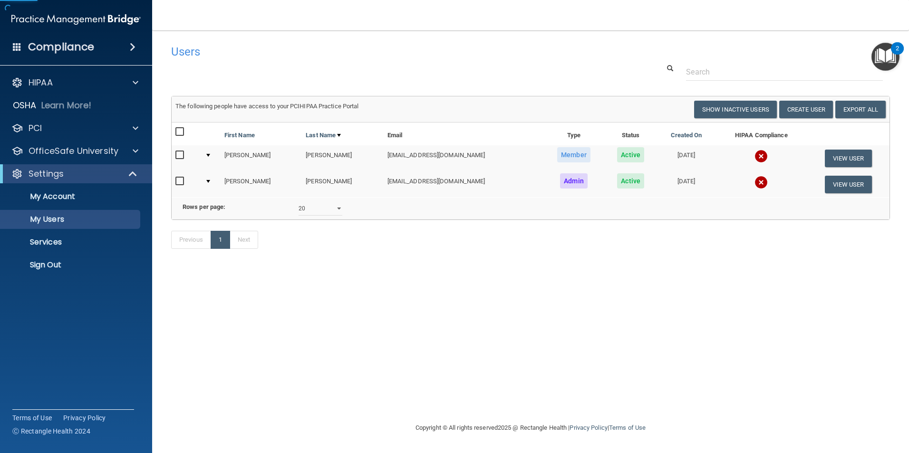
click at [371, 44] on div "Users" at bounding box center [378, 51] width 428 height 23
click at [813, 105] on button "Create User" at bounding box center [806, 110] width 54 height 18
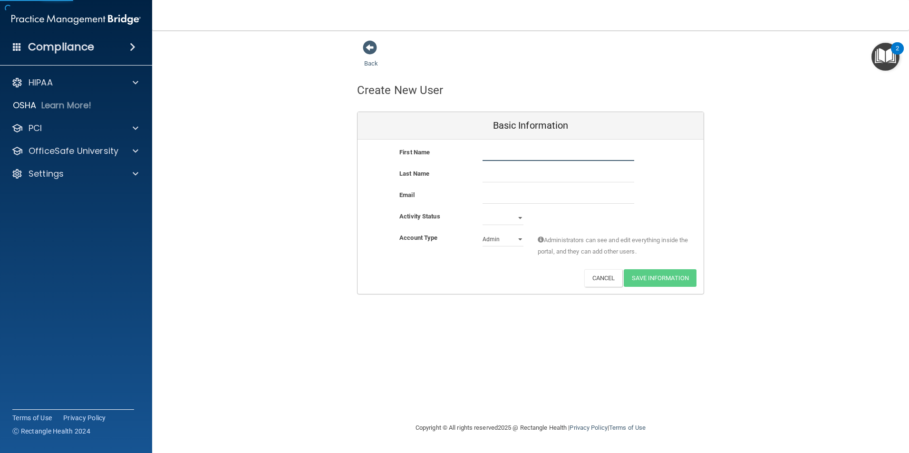
click at [531, 157] on input "text" at bounding box center [558, 154] width 152 height 14
type input "[PERSON_NAME]"
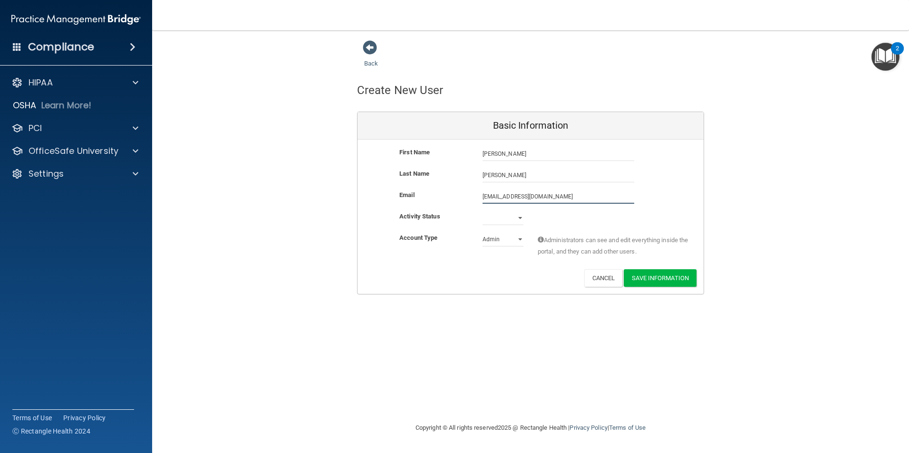
type input "[EMAIL_ADDRESS][DOMAIN_NAME]"
click at [518, 219] on select "Active Inactive" at bounding box center [502, 218] width 41 height 14
select select "active"
click at [482, 211] on select "Active Inactive" at bounding box center [502, 218] width 41 height 14
click at [498, 239] on select "Admin Member" at bounding box center [502, 239] width 41 height 14
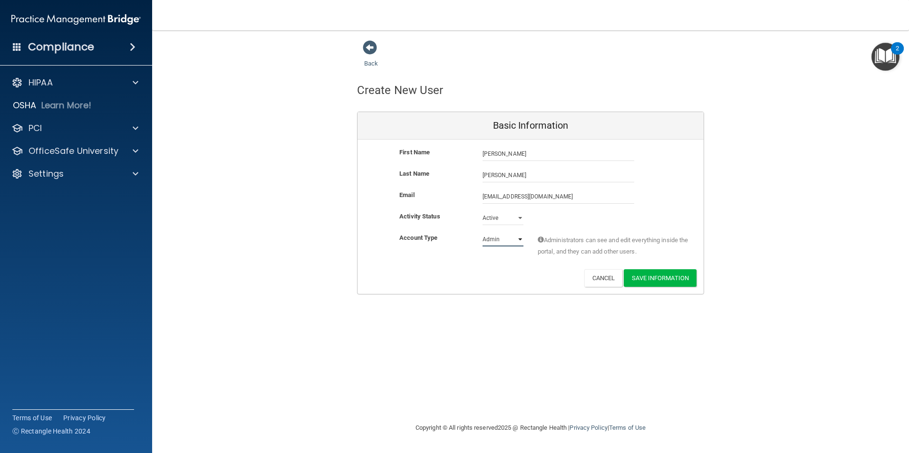
select select "practice_member"
click at [482, 232] on select "Admin Member" at bounding box center [502, 239] width 41 height 14
click at [655, 277] on button "Save Information" at bounding box center [659, 278] width 73 height 18
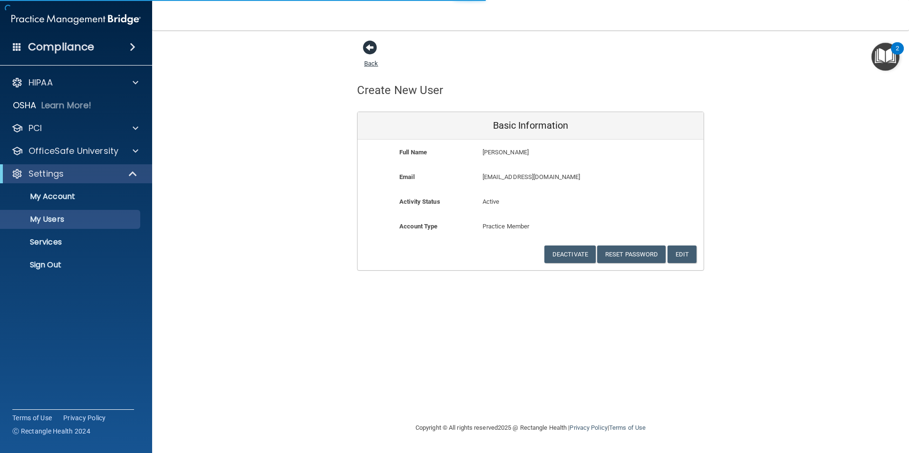
select select "20"
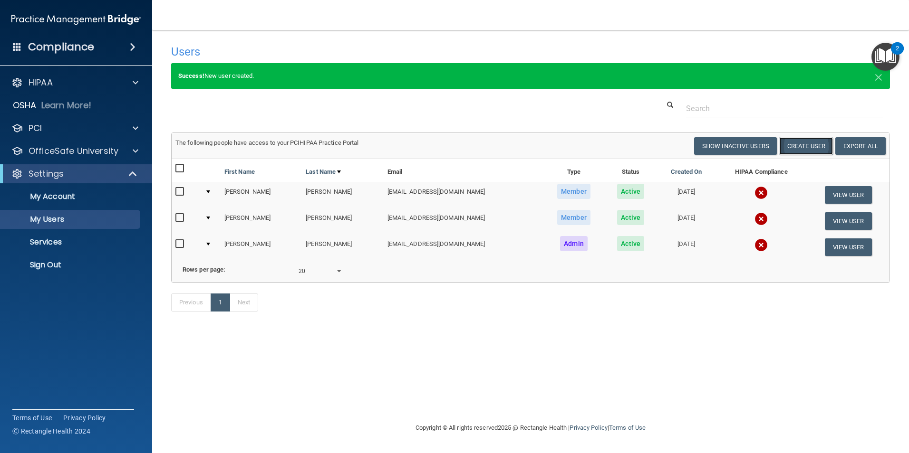
click at [803, 148] on button "Create User" at bounding box center [806, 146] width 54 height 18
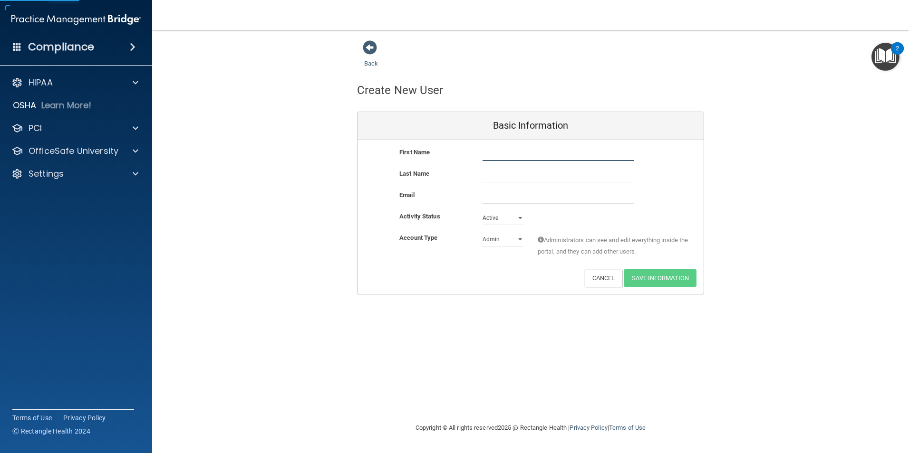
click at [514, 152] on input "text" at bounding box center [558, 154] width 152 height 14
type input "[PERSON_NAME]"
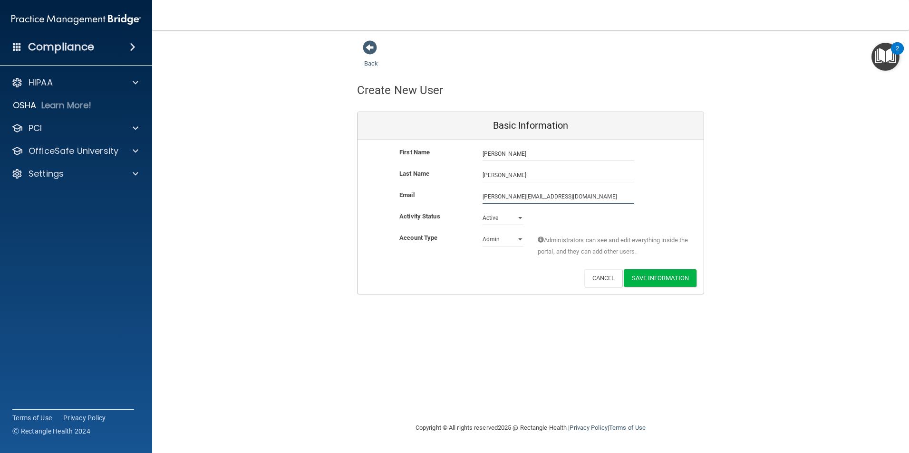
type input "[PERSON_NAME][EMAIL_ADDRESS][DOMAIN_NAME]"
click at [517, 239] on select "Admin Member" at bounding box center [502, 241] width 41 height 14
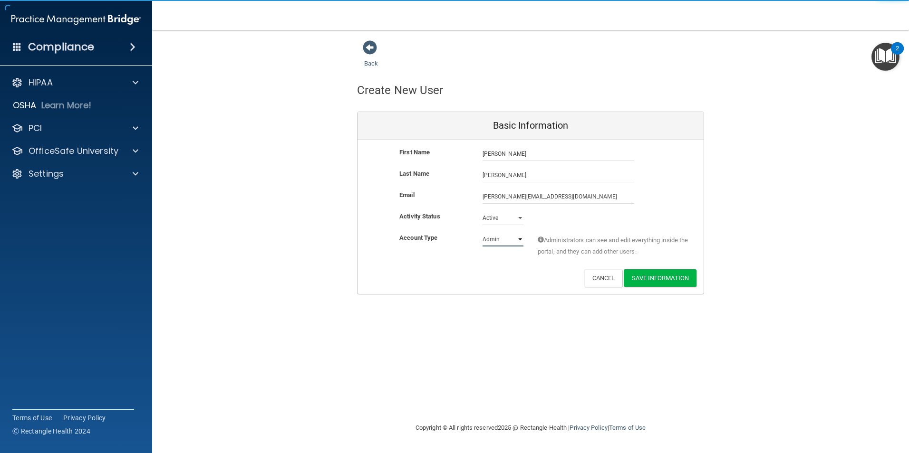
select select "practice_member"
click at [482, 232] on select "Admin Member" at bounding box center [502, 239] width 41 height 14
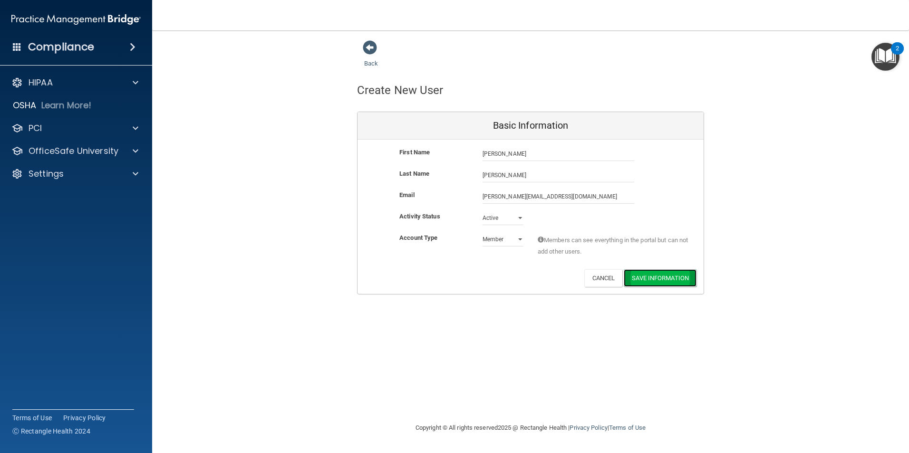
click at [652, 280] on button "Save Information" at bounding box center [659, 278] width 73 height 18
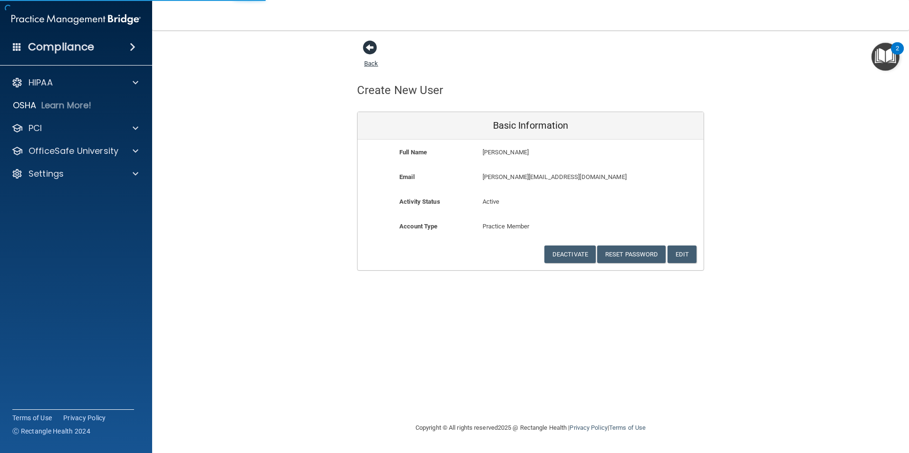
click at [376, 50] on div "Back" at bounding box center [386, 54] width 58 height 29
click at [376, 50] on span at bounding box center [370, 47] width 14 height 14
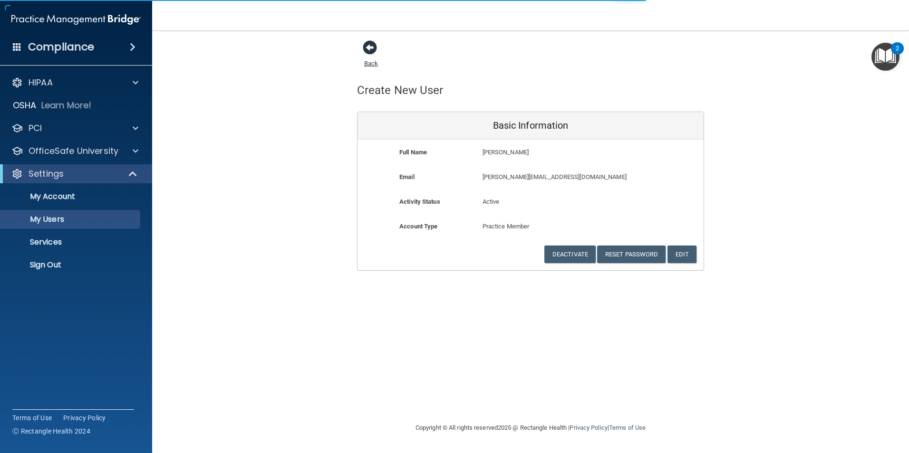
select select "20"
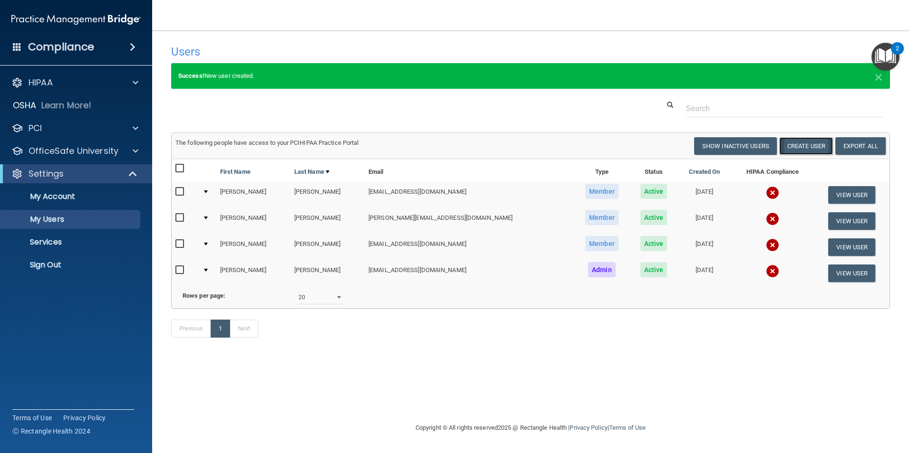
click at [800, 147] on button "Create User" at bounding box center [806, 146] width 54 height 18
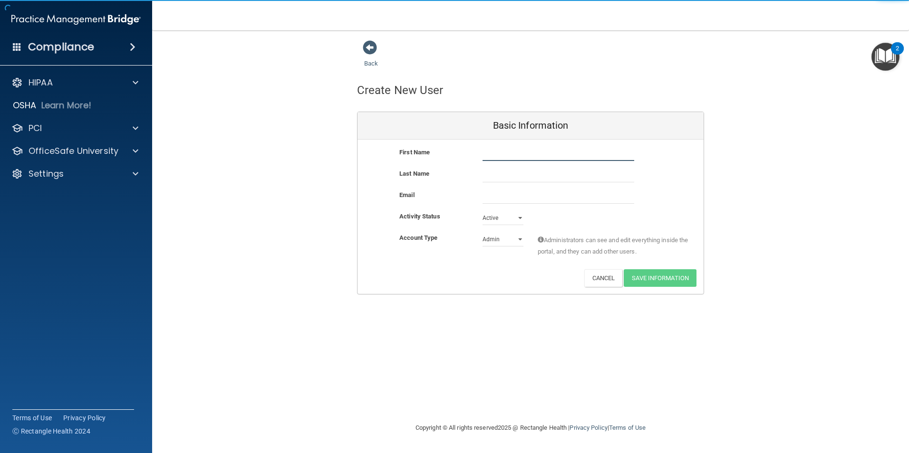
drag, startPoint x: 511, startPoint y: 147, endPoint x: 507, endPoint y: 144, distance: 5.1
click at [511, 147] on input "text" at bounding box center [558, 154] width 152 height 14
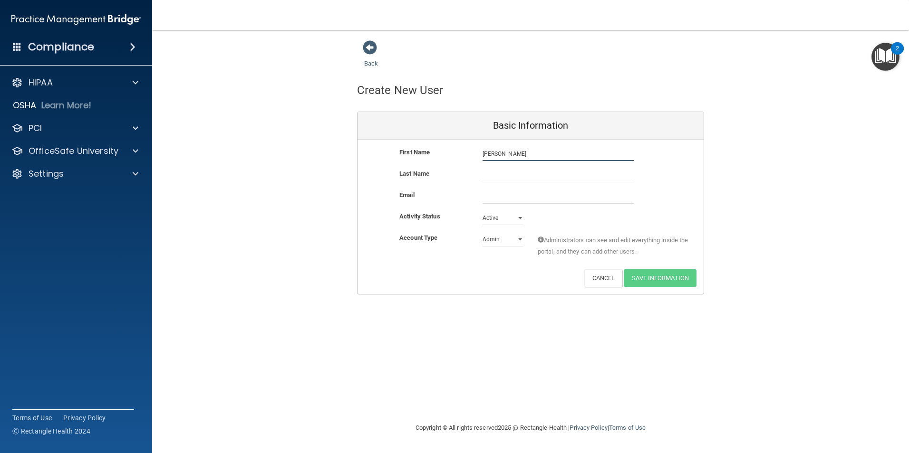
type input "[PERSON_NAME]"
type input "Olingler"
type input "[EMAIL_ADDRESS][DOMAIN_NAME]"
click at [505, 239] on select "Admin Member" at bounding box center [502, 239] width 41 height 14
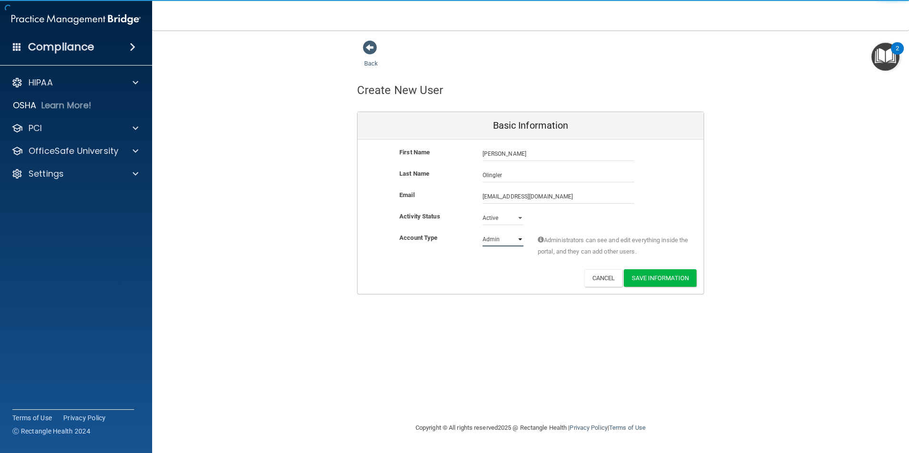
select select "practice_member"
click at [482, 232] on select "Admin Member" at bounding box center [502, 239] width 41 height 14
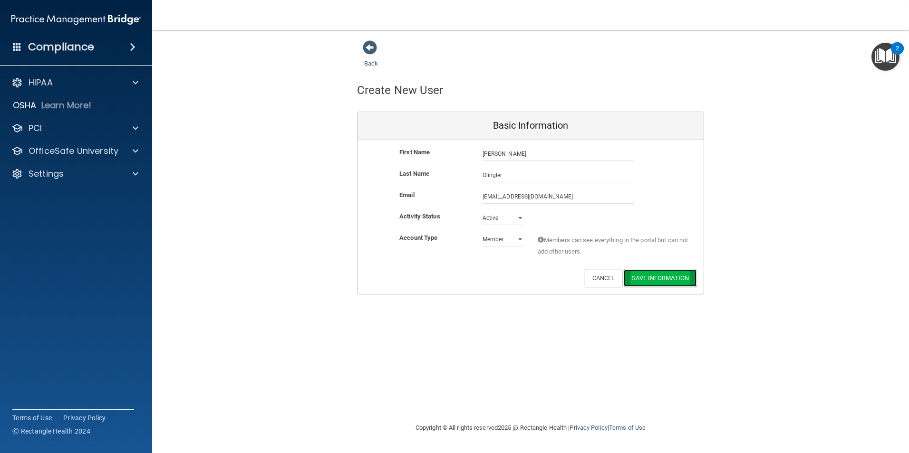
click at [636, 277] on button "Save Information" at bounding box center [659, 278] width 73 height 18
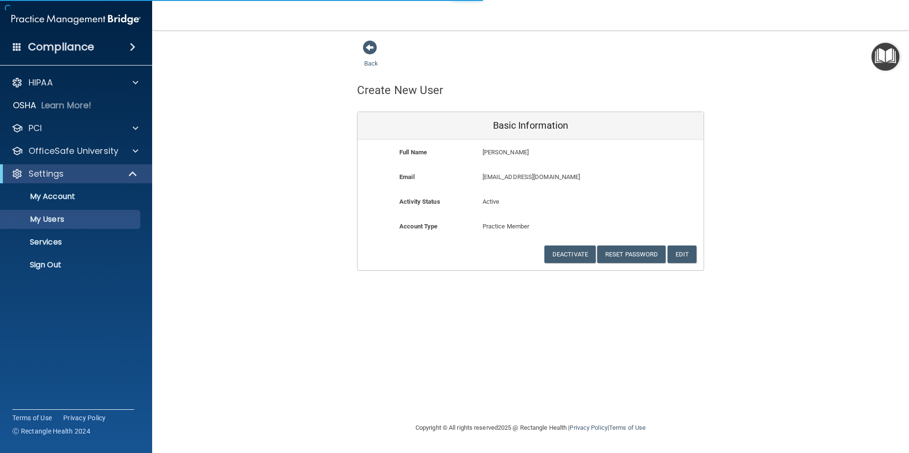
click at [375, 58] on div "Back" at bounding box center [386, 54] width 58 height 29
select select "20"
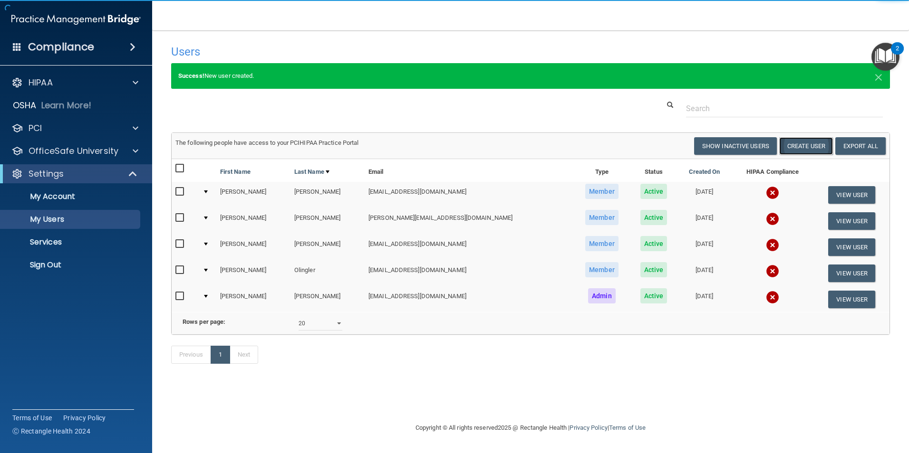
drag, startPoint x: 814, startPoint y: 145, endPoint x: 802, endPoint y: 145, distance: 12.4
click at [813, 145] on button "Create User" at bounding box center [806, 146] width 54 height 18
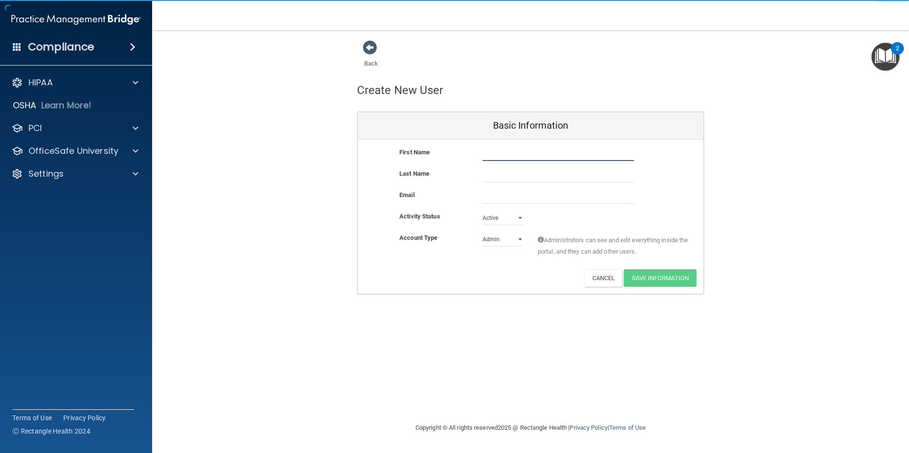
click at [516, 153] on input "text" at bounding box center [558, 154] width 152 height 14
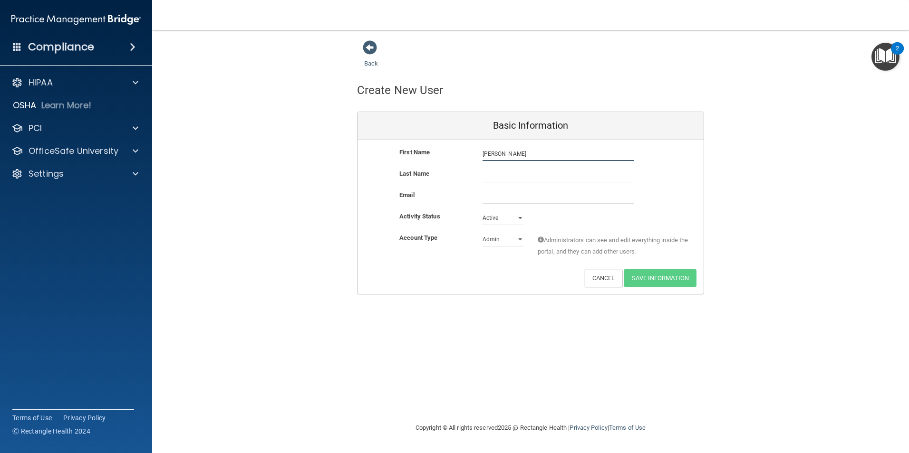
type input "Angie"
type input "Post"
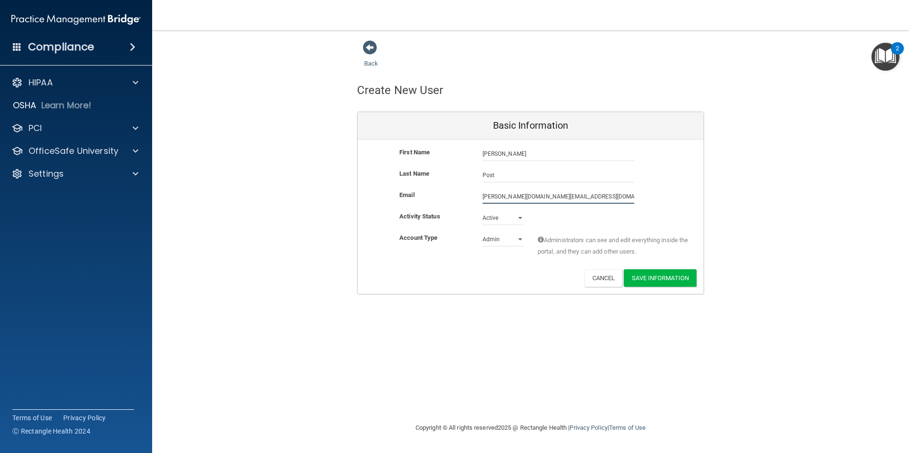
type input "angie.post@att.net"
click at [502, 235] on select "Admin Member" at bounding box center [502, 239] width 41 height 14
select select "practice_member"
click at [482, 232] on select "Admin Member" at bounding box center [502, 239] width 41 height 14
drag, startPoint x: 643, startPoint y: 278, endPoint x: 640, endPoint y: 262, distance: 17.1
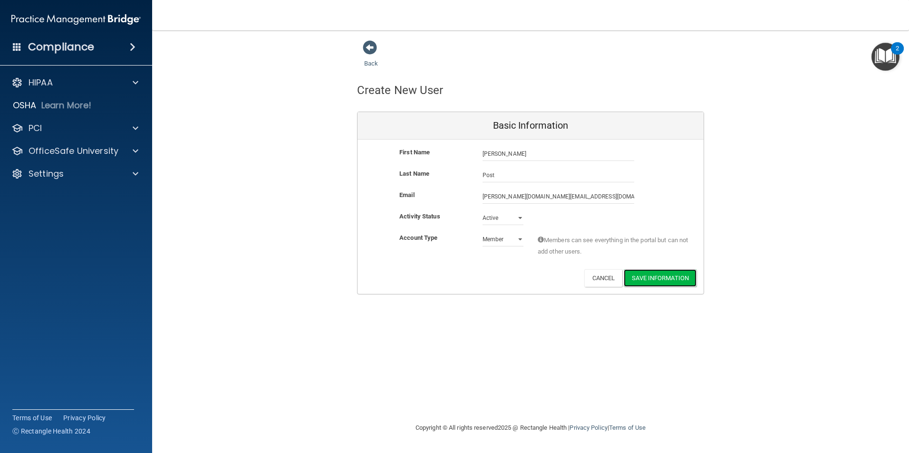
click at [641, 265] on div "First Name Angie Post Angie Last Name Post Email angie.post@att.net angie.post@…" at bounding box center [530, 217] width 346 height 154
click at [371, 55] on span at bounding box center [370, 47] width 14 height 14
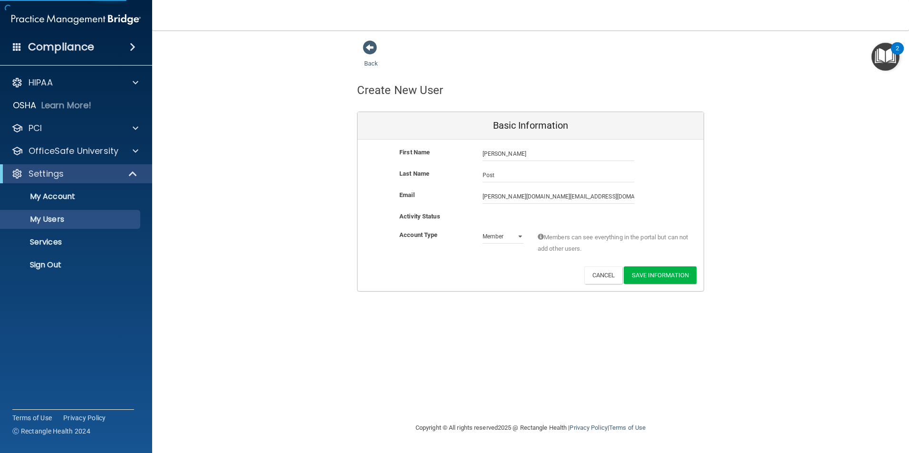
select select "20"
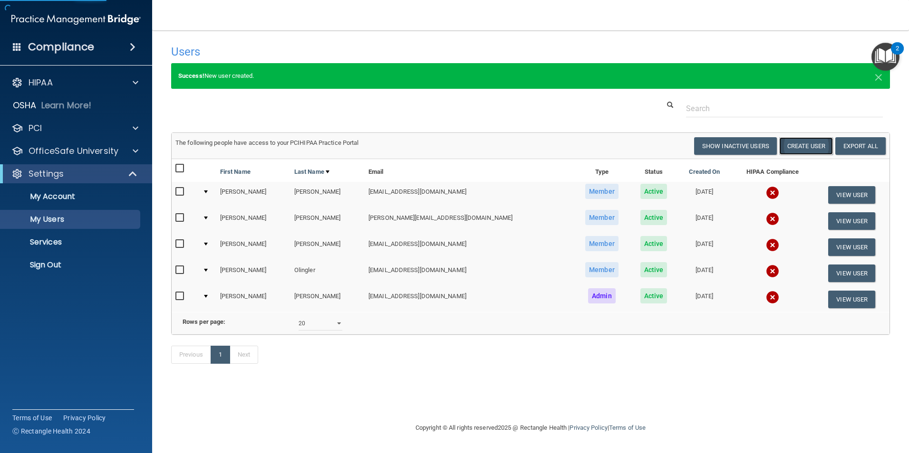
click at [818, 144] on button "Create User" at bounding box center [806, 146] width 54 height 18
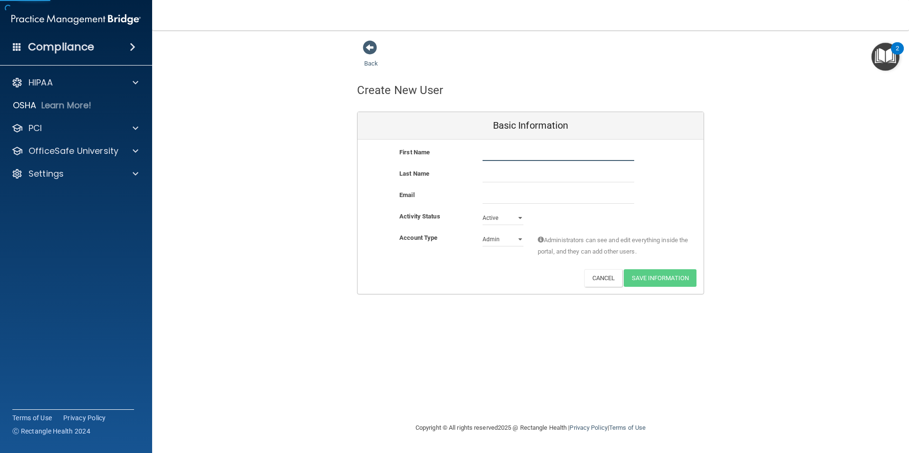
click at [505, 153] on input "text" at bounding box center [558, 154] width 152 height 14
type input "[PERSON_NAME]"
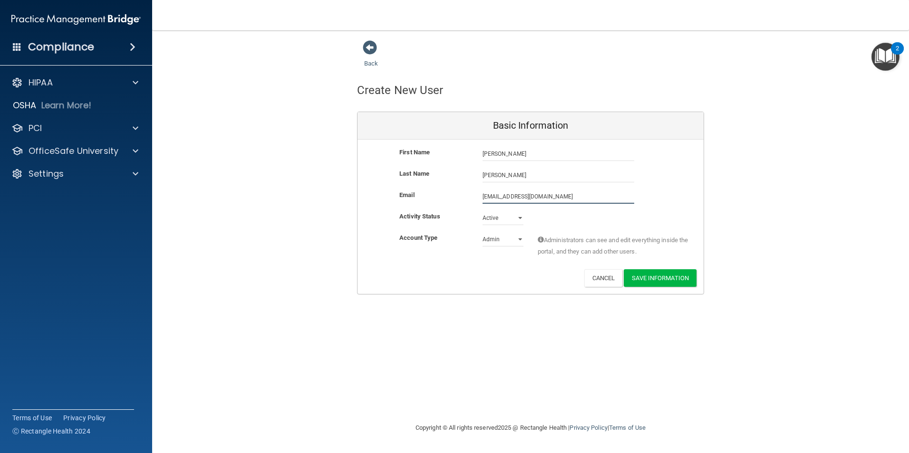
type input "[EMAIL_ADDRESS][DOMAIN_NAME]"
click at [504, 238] on select "Admin Member" at bounding box center [502, 239] width 41 height 14
select select "practice_member"
click at [482, 232] on select "Admin Member" at bounding box center [502, 239] width 41 height 14
click at [641, 276] on button "Save Information" at bounding box center [659, 278] width 73 height 18
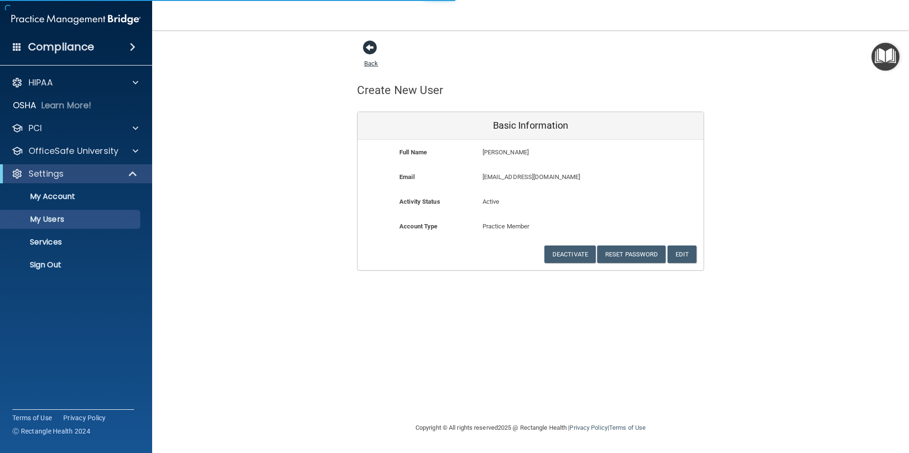
click at [369, 50] on span at bounding box center [370, 47] width 14 height 14
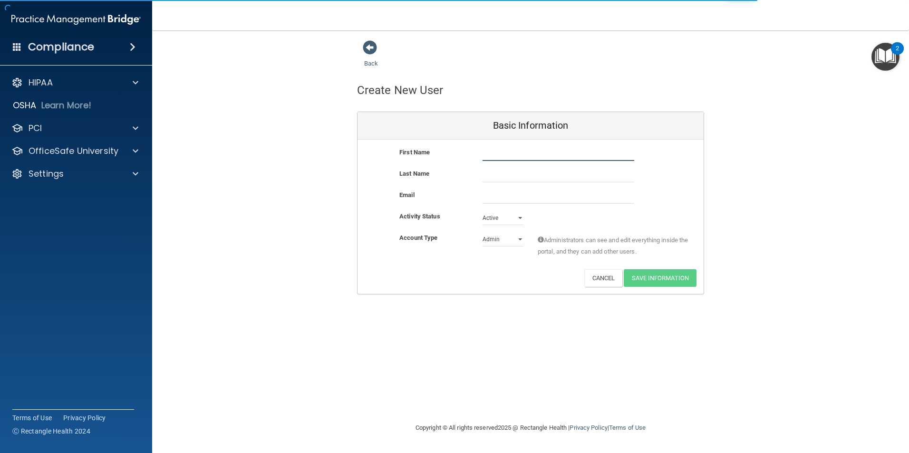
click at [496, 148] on input "text" at bounding box center [558, 154] width 152 height 14
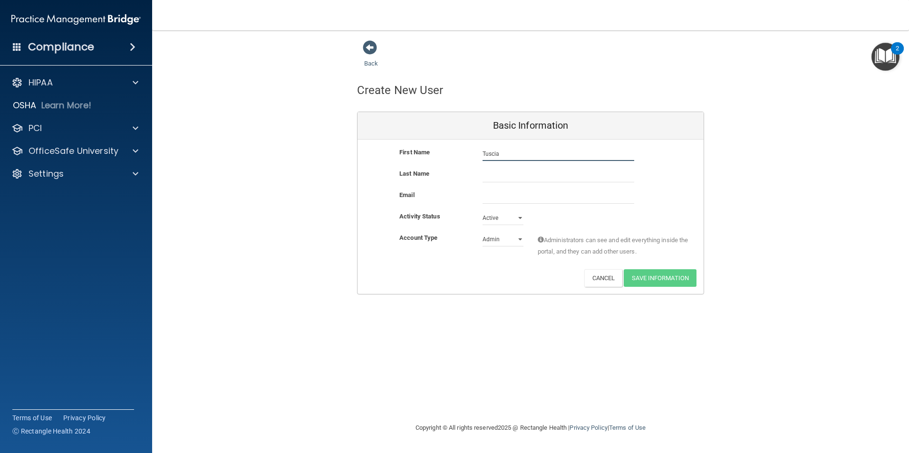
type input "Tuscia"
type input "[PERSON_NAME]"
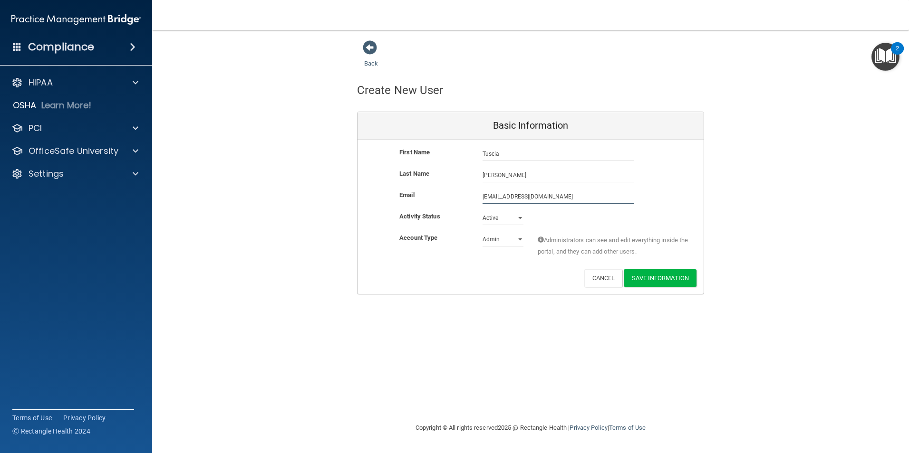
type input "[EMAIL_ADDRESS][DOMAIN_NAME]"
click at [493, 239] on select "Admin Member" at bounding box center [502, 241] width 41 height 14
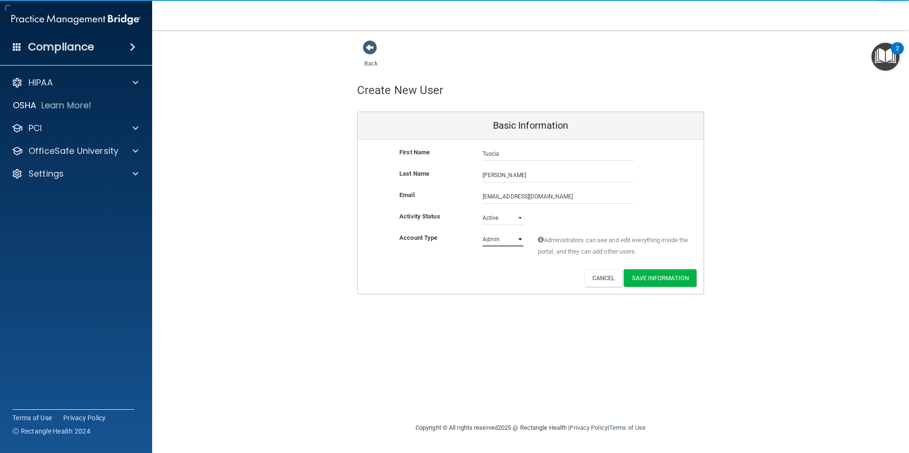
select select "practice_member"
click at [482, 232] on select "Admin Member" at bounding box center [502, 239] width 41 height 14
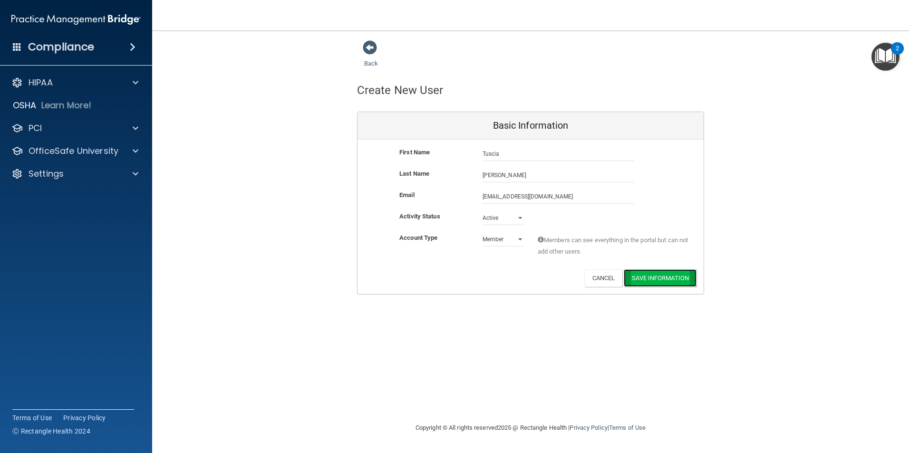
click at [641, 269] on button "Save Information" at bounding box center [659, 278] width 73 height 18
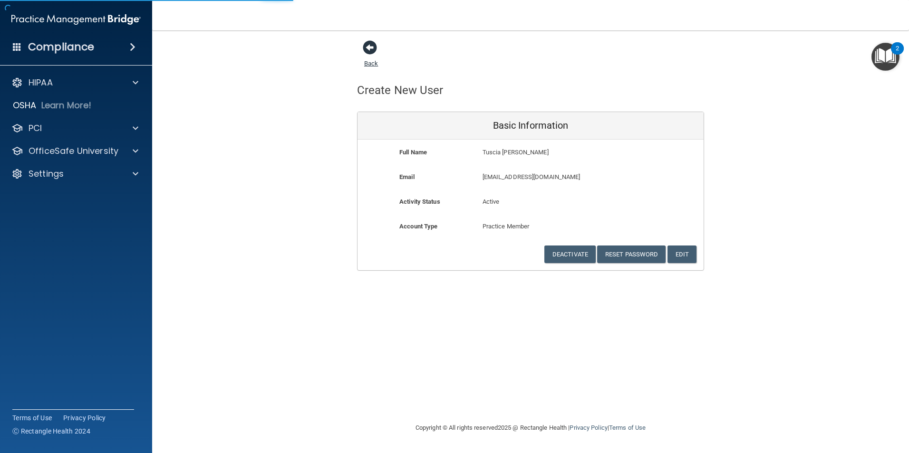
click at [374, 50] on span at bounding box center [370, 47] width 14 height 14
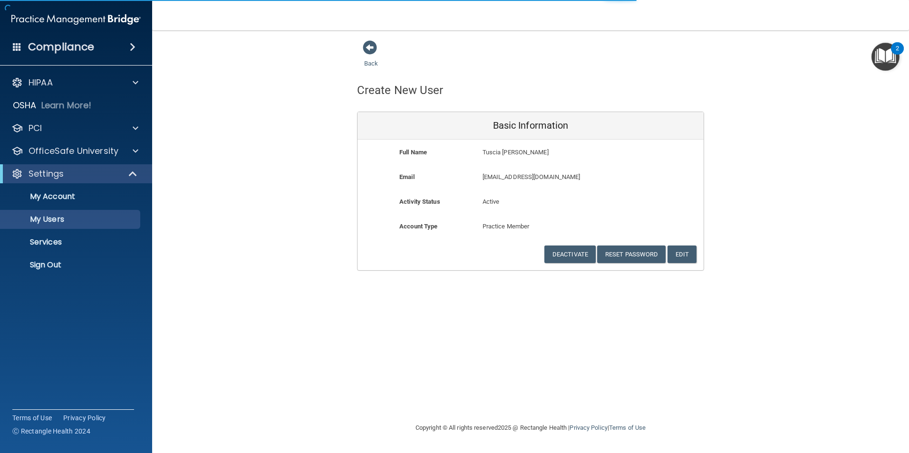
select select "20"
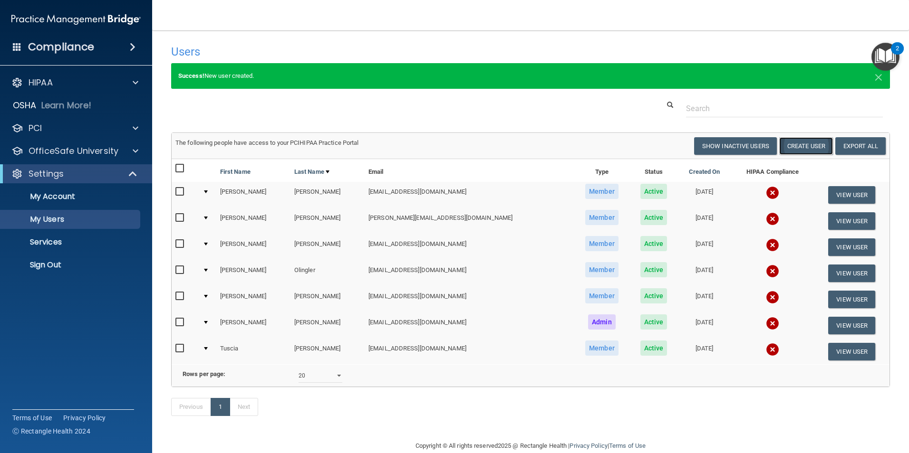
click at [802, 142] on button "Create User" at bounding box center [806, 146] width 54 height 18
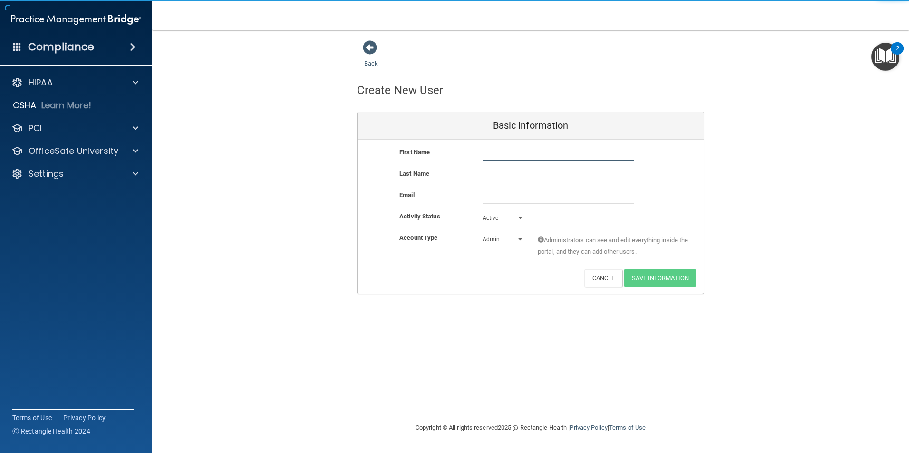
click at [496, 153] on input "text" at bounding box center [558, 154] width 152 height 14
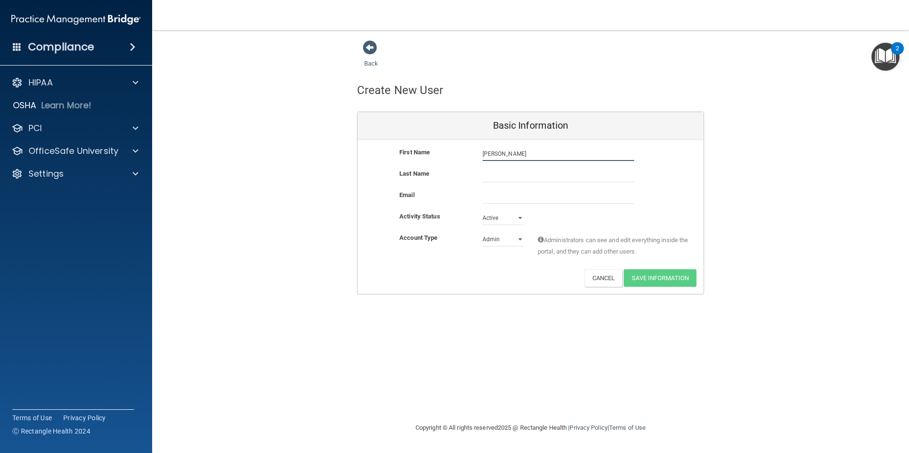
type input "[PERSON_NAME]"
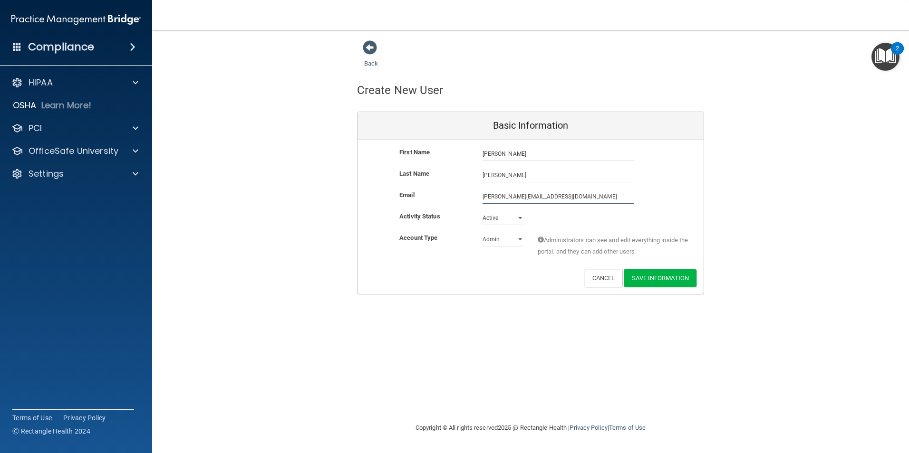
type input "[PERSON_NAME][EMAIL_ADDRESS][DOMAIN_NAME]"
click at [511, 236] on select "Admin Member" at bounding box center [502, 239] width 41 height 14
select select "practice_member"
click at [482, 232] on select "Admin Member" at bounding box center [502, 239] width 41 height 14
click at [655, 275] on button "Save Information" at bounding box center [659, 278] width 73 height 18
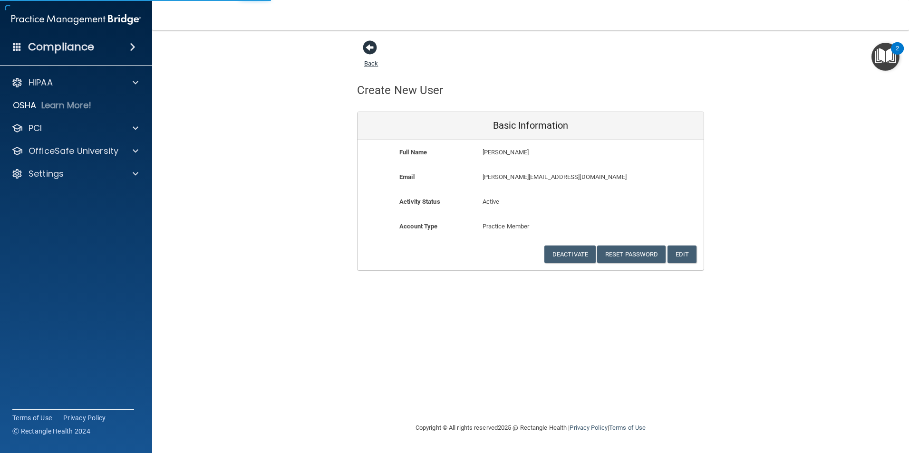
click at [373, 49] on span at bounding box center [370, 47] width 14 height 14
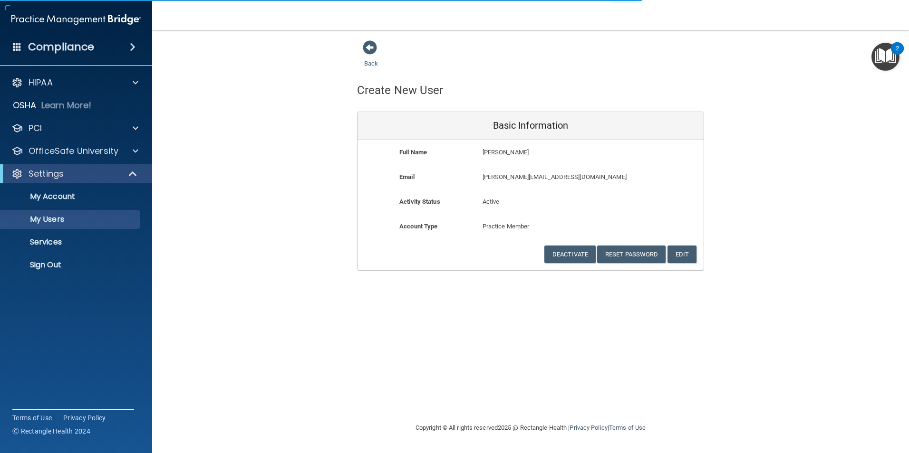
select select "20"
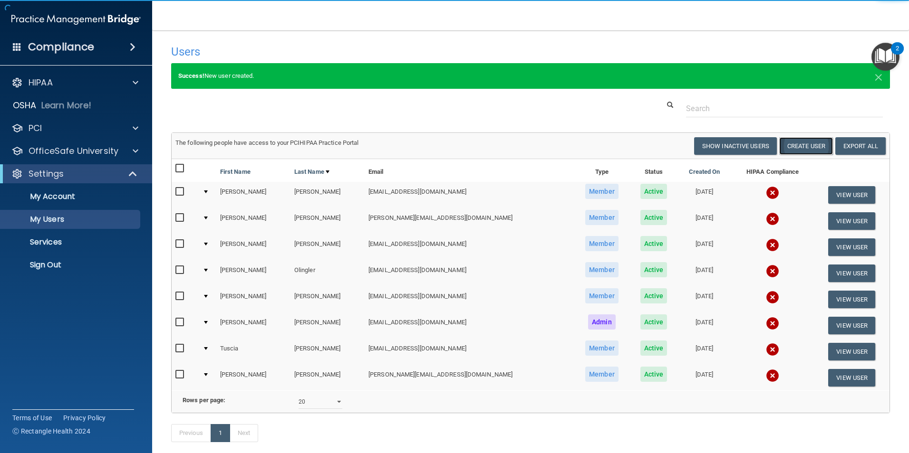
click at [789, 147] on button "Create User" at bounding box center [806, 146] width 54 height 18
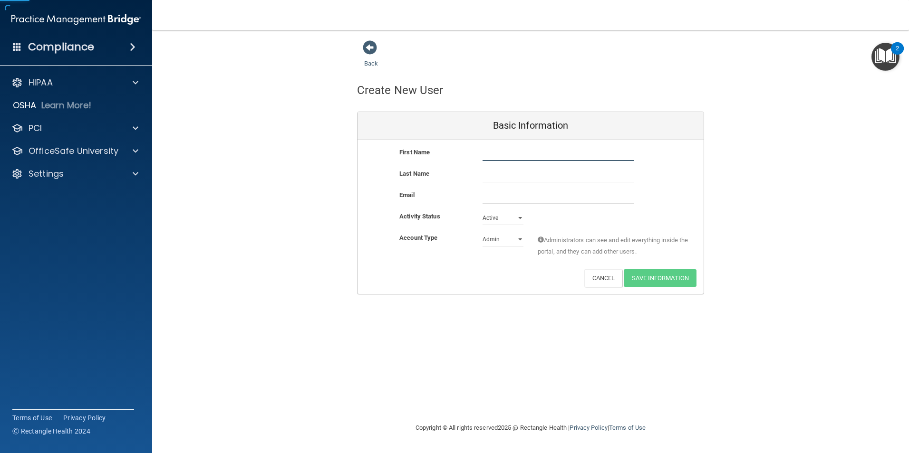
click at [497, 153] on input "text" at bounding box center [558, 154] width 152 height 14
type input "a"
type input "Aleigha"
type input "[PERSON_NAME]"
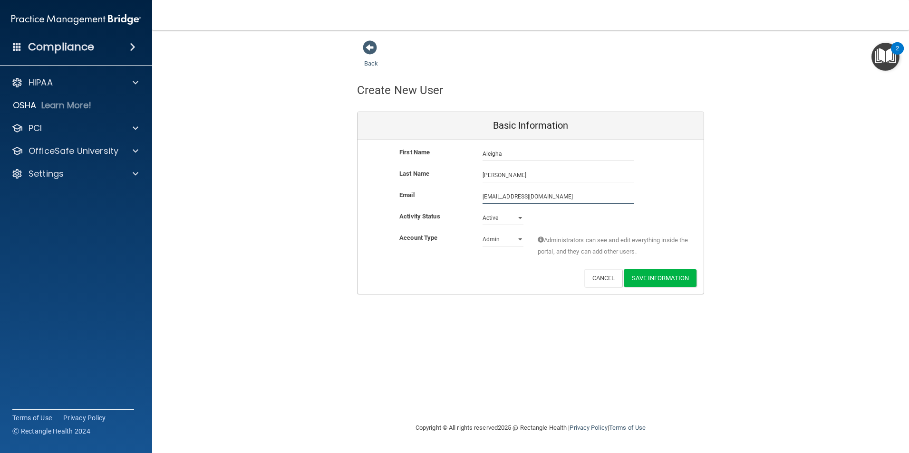
type input "[EMAIL_ADDRESS][DOMAIN_NAME]"
click at [521, 236] on select "Admin Member" at bounding box center [502, 239] width 41 height 14
select select "practice_member"
click at [482, 232] on select "Admin Member" at bounding box center [502, 239] width 41 height 14
click at [638, 276] on button "Save Information" at bounding box center [659, 278] width 73 height 18
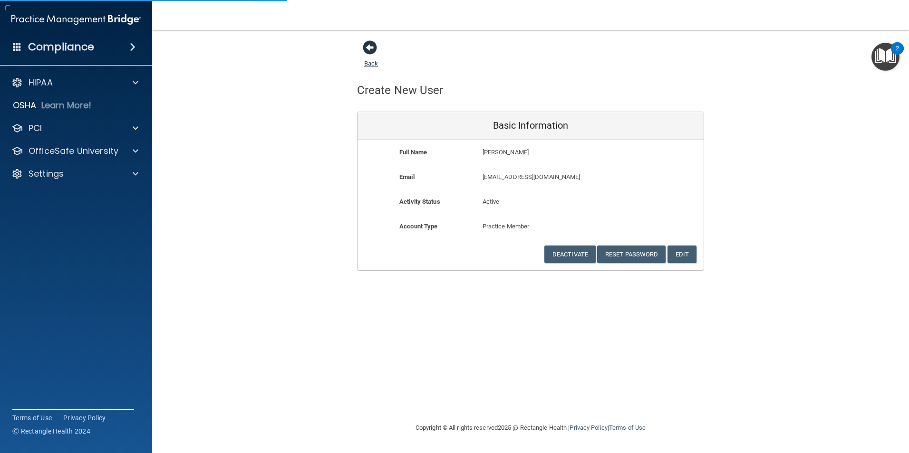
click at [367, 47] on span at bounding box center [370, 47] width 14 height 14
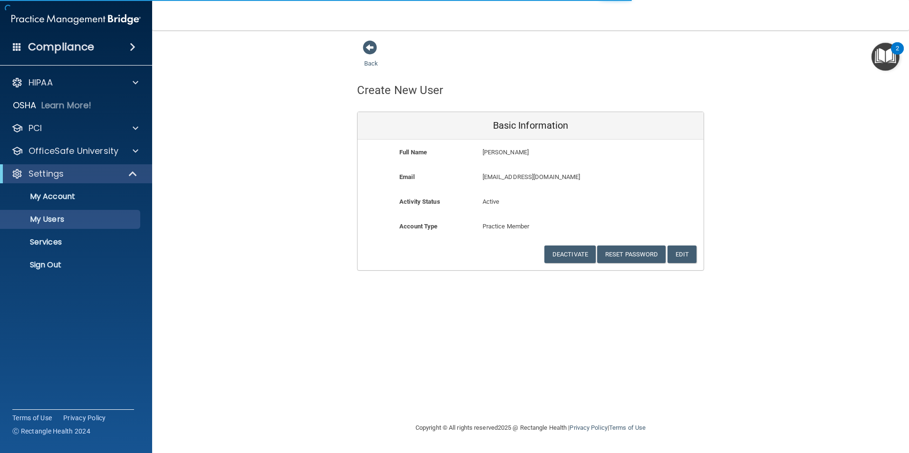
select select "20"
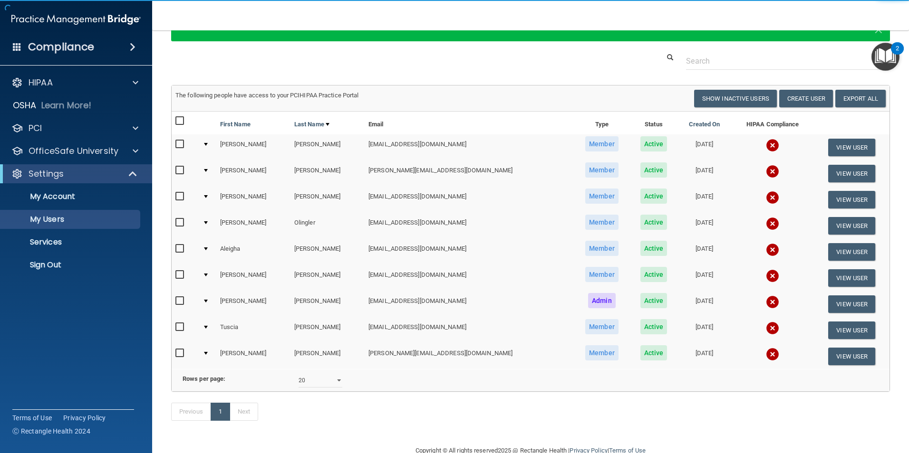
scroll to position [82, 0]
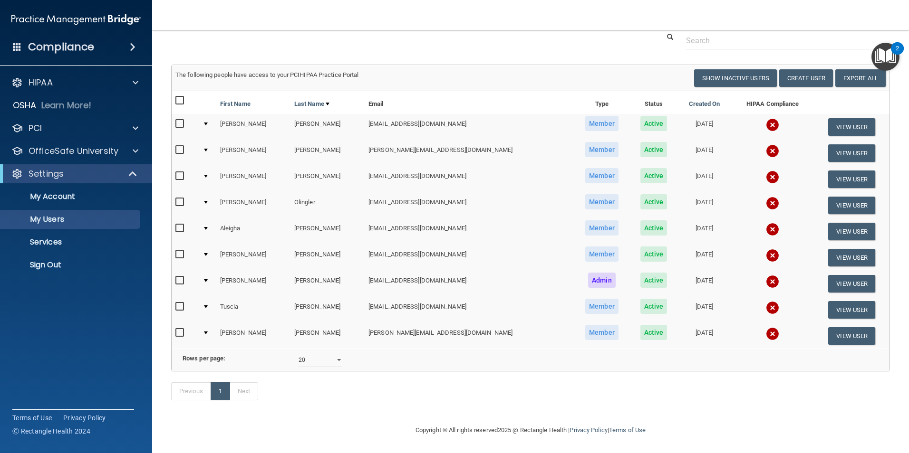
click at [877, 53] on img "Open Resource Center, 2 new notifications" at bounding box center [885, 57] width 28 height 28
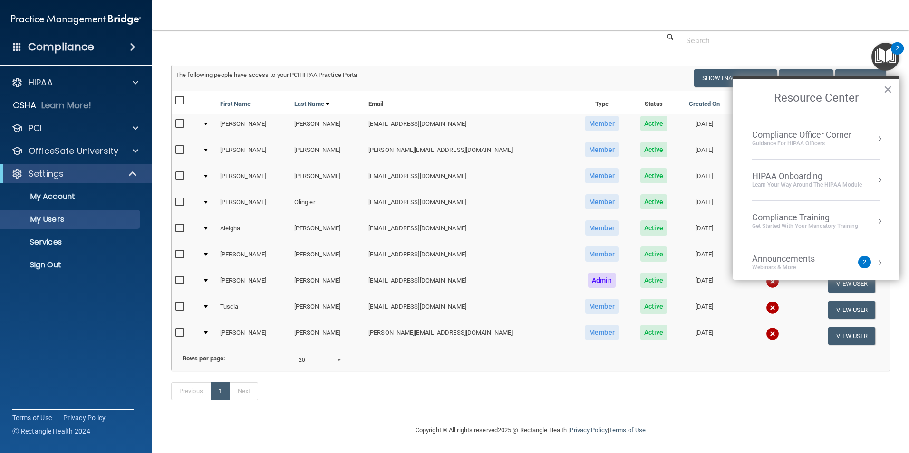
click at [778, 137] on div "Compliance Officer Corner" at bounding box center [801, 135] width 99 height 10
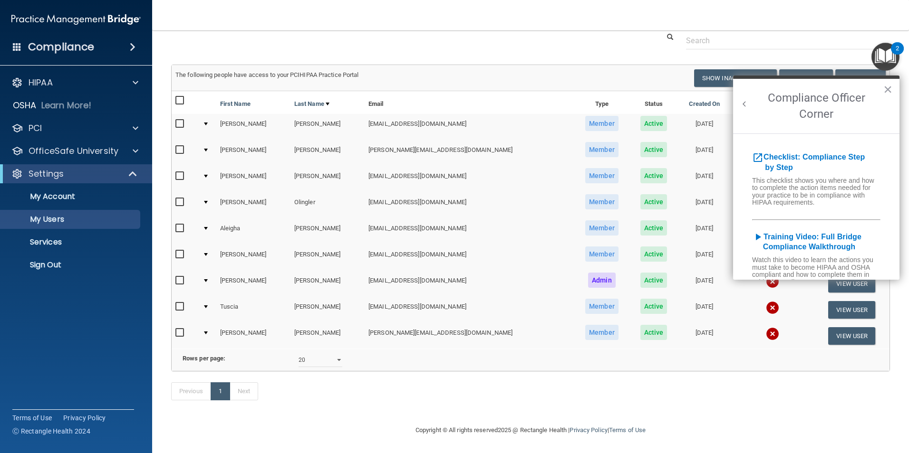
scroll to position [0, 0]
click at [792, 158] on b "Checklist: Compliance Step by Step" at bounding box center [808, 162] width 113 height 19
click at [806, 151] on div "open_in_new Checklist: Compliance Step by Step This checklist shows you where a…" at bounding box center [816, 207] width 166 height 146
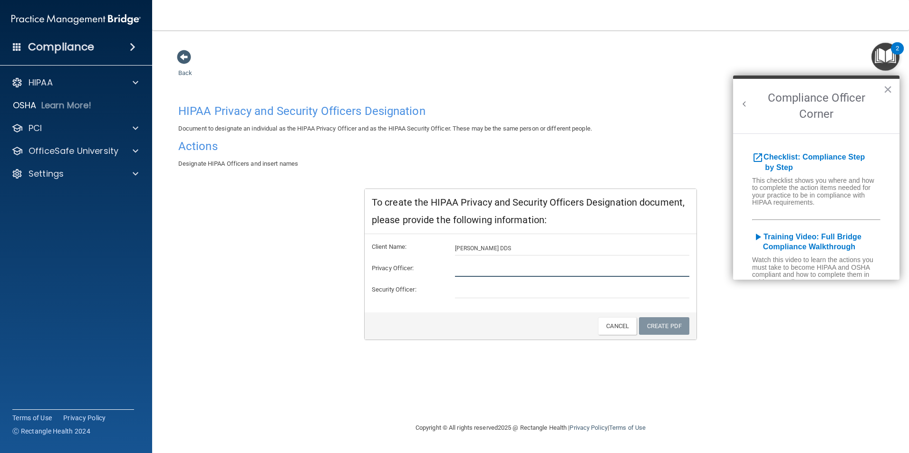
click at [498, 270] on input "text" at bounding box center [572, 270] width 235 height 14
type input "[PERSON_NAME]/[PERSON_NAME]"
click at [485, 292] on input "text" at bounding box center [572, 291] width 235 height 14
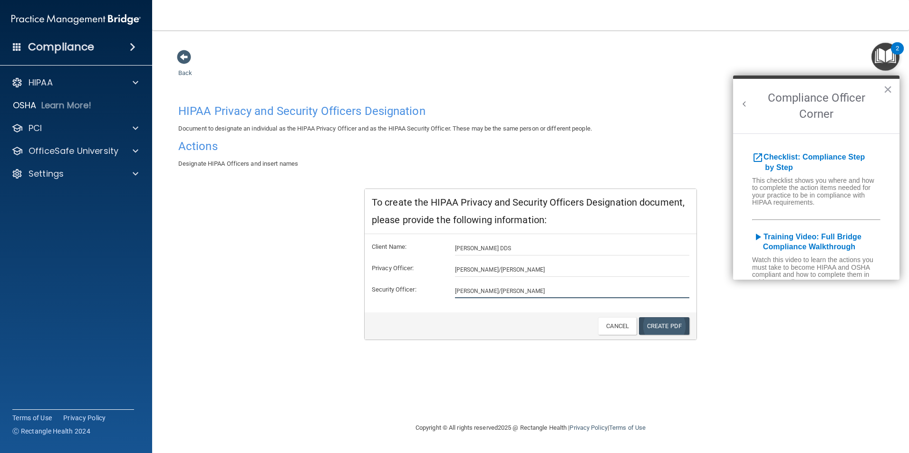
type input "[PERSON_NAME]/[PERSON_NAME]"
click at [659, 325] on link "Create PDF" at bounding box center [664, 326] width 50 height 18
click at [787, 331] on div "HIPAA Privacy and Security Officers Designation Document to designate an indivi…" at bounding box center [530, 220] width 704 height 240
click at [885, 89] on button "×" at bounding box center [887, 89] width 9 height 15
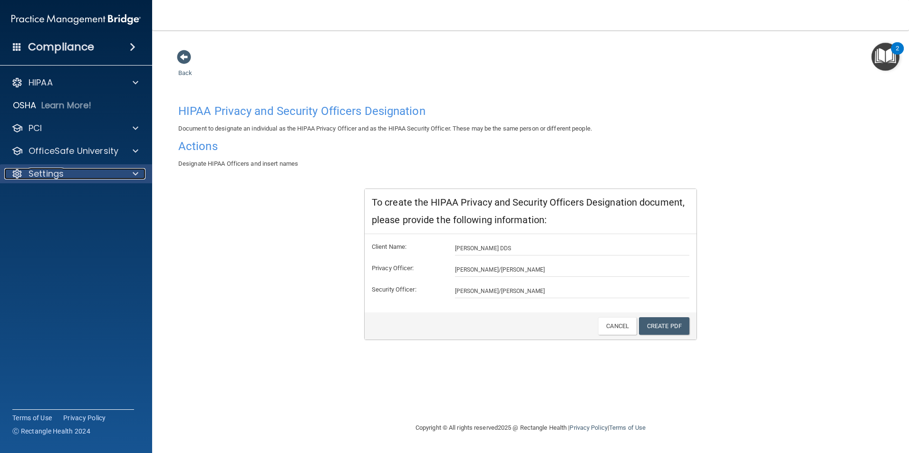
click at [57, 175] on p "Settings" at bounding box center [46, 173] width 35 height 11
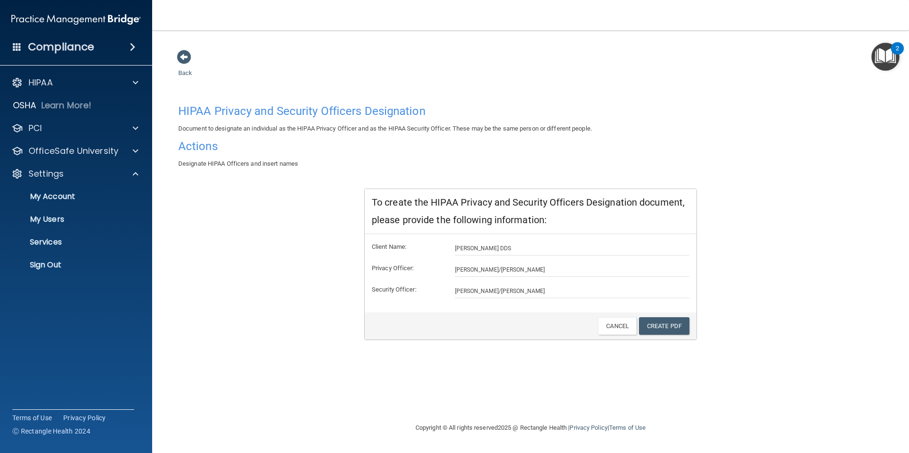
click at [281, 236] on div "HIPAA Privacy and Security Officers Designation Document to designate an indivi…" at bounding box center [530, 220] width 704 height 240
click at [182, 57] on span at bounding box center [184, 57] width 14 height 14
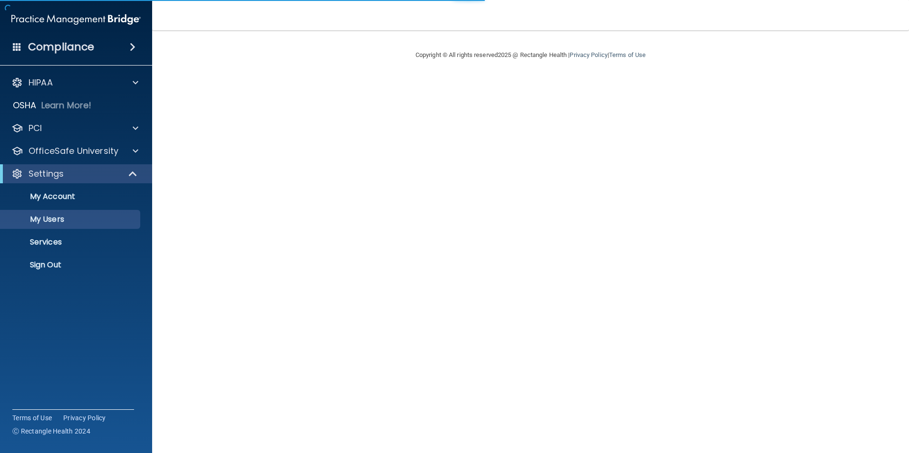
select select "20"
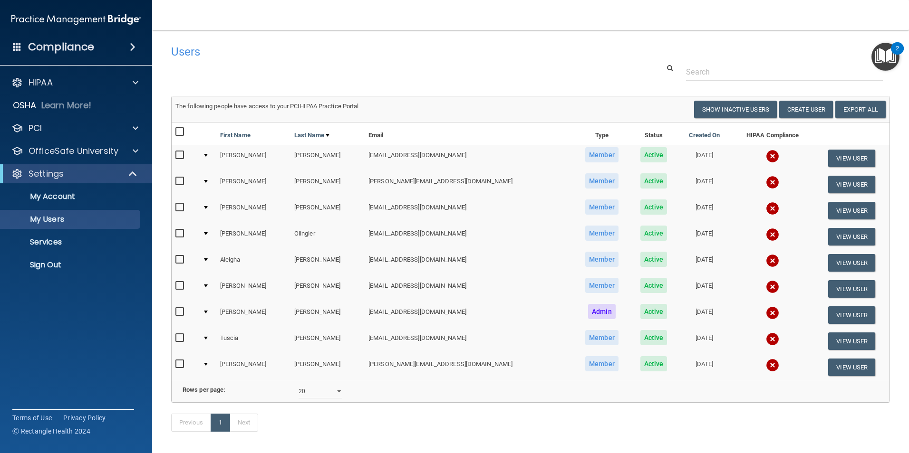
click at [887, 53] on img "Open Resource Center, 2 new notifications" at bounding box center [885, 57] width 28 height 28
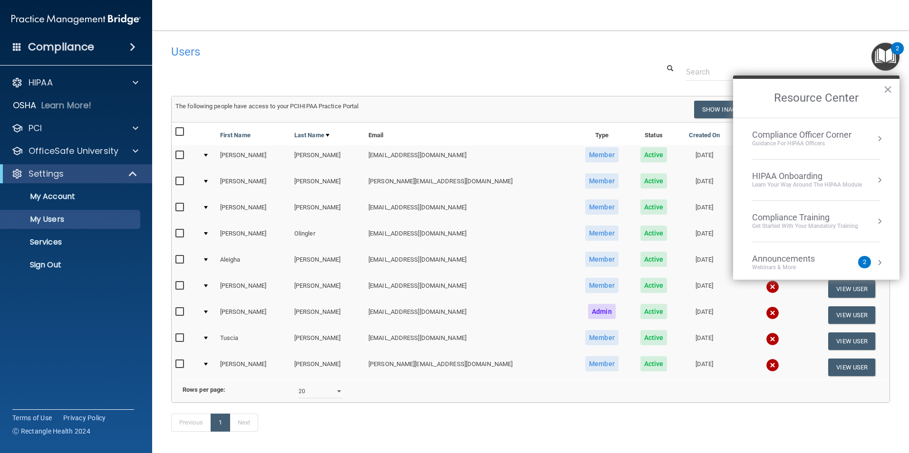
click at [817, 130] on div "Compliance Officer Corner" at bounding box center [801, 135] width 99 height 10
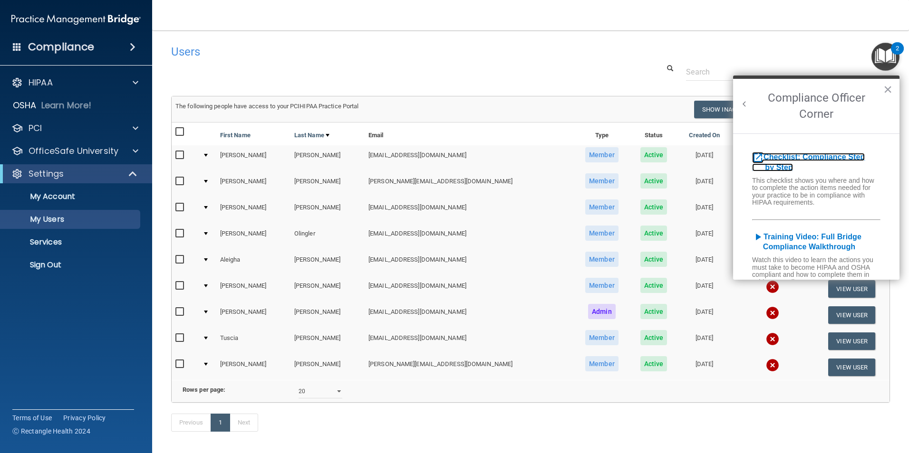
click at [832, 156] on b "Checklist: Compliance Step by Step" at bounding box center [808, 162] width 113 height 19
